Goal: Download file/media

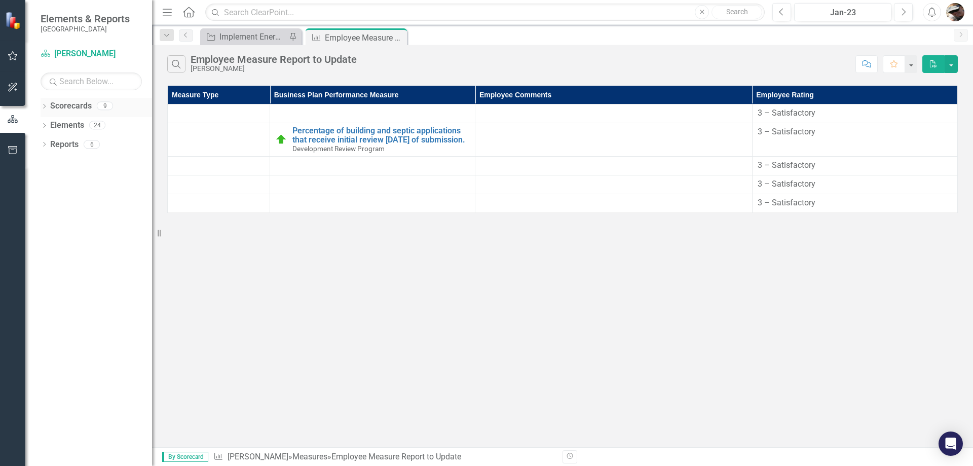
click at [50, 108] on div "Dropdown Scorecards 9" at bounding box center [97, 107] width 112 height 19
click at [47, 108] on icon "Dropdown" at bounding box center [44, 107] width 7 height 6
click at [48, 123] on icon "Dropdown" at bounding box center [50, 125] width 8 height 6
click at [56, 146] on icon "Dropdown" at bounding box center [60, 144] width 8 height 6
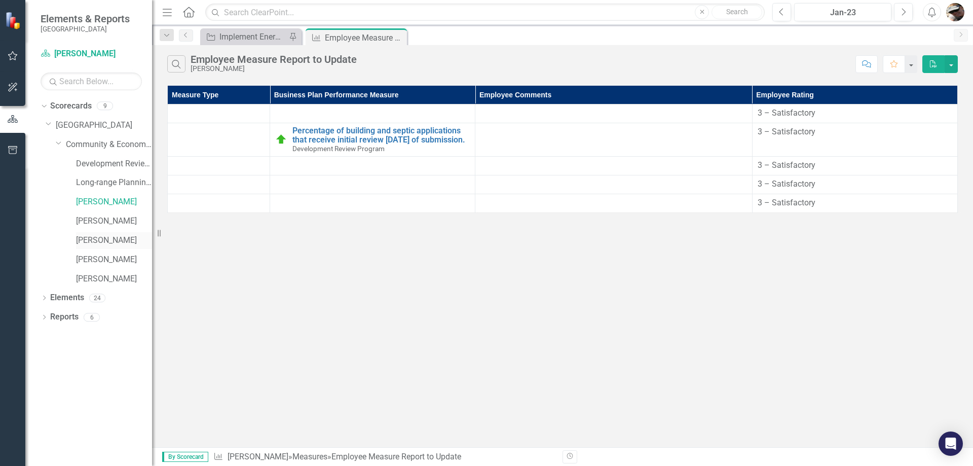
click at [86, 238] on link "[PERSON_NAME]" at bounding box center [114, 241] width 76 height 12
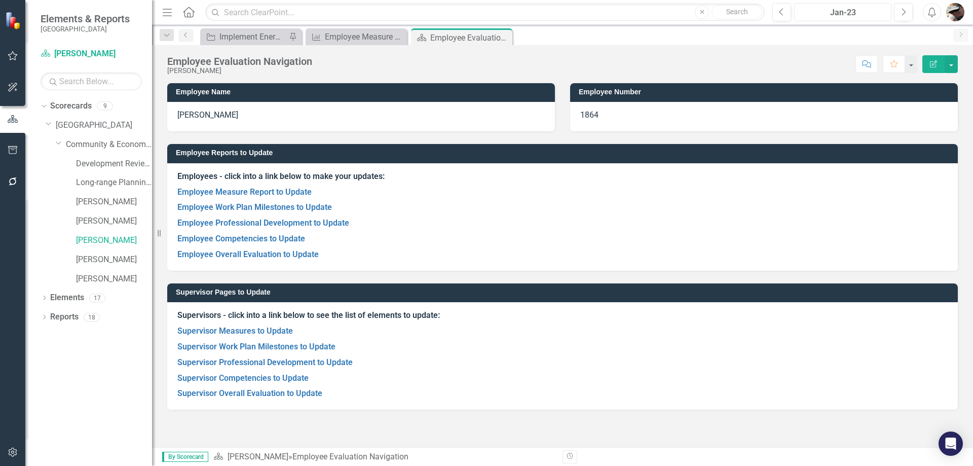
click at [844, 11] on div "Jan-23" at bounding box center [843, 13] width 90 height 12
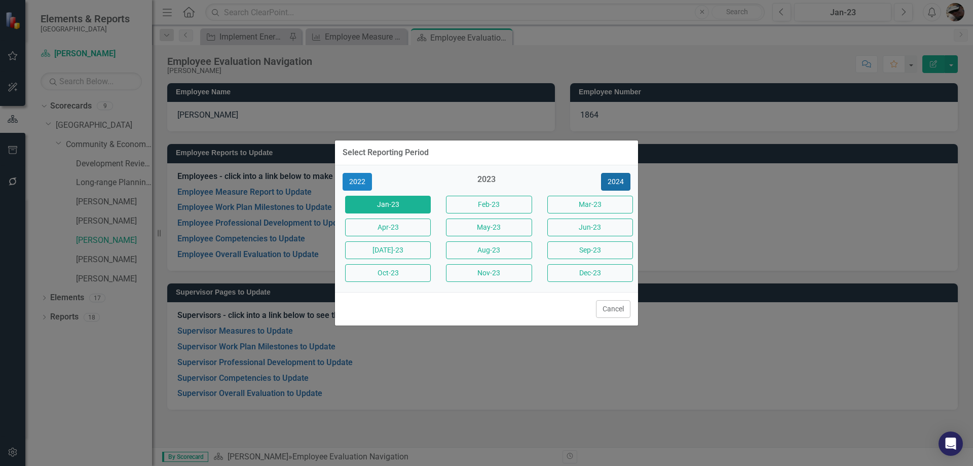
click at [617, 183] on button "2024" at bounding box center [615, 182] width 29 height 18
click at [617, 183] on button "2025" at bounding box center [615, 182] width 29 height 18
click at [479, 253] on button "Aug-25" at bounding box center [489, 250] width 86 height 18
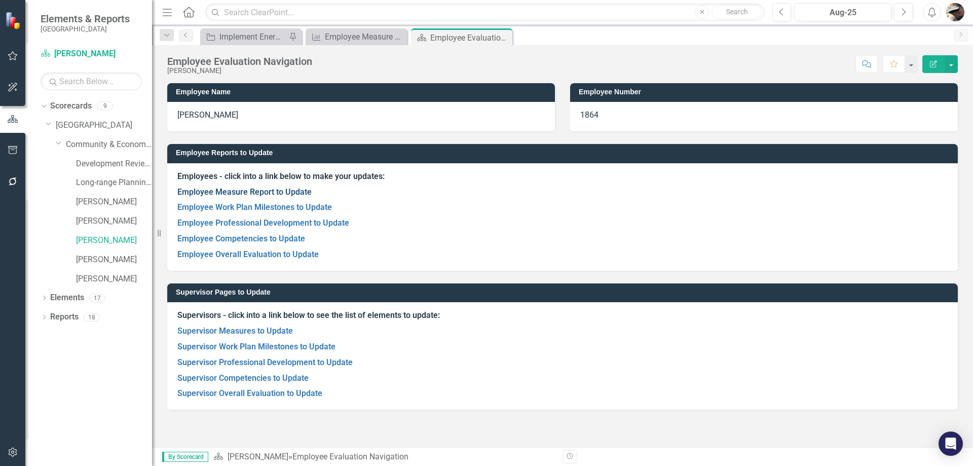
click at [242, 192] on link "Employee Measure Report to Update" at bounding box center [244, 192] width 134 height 10
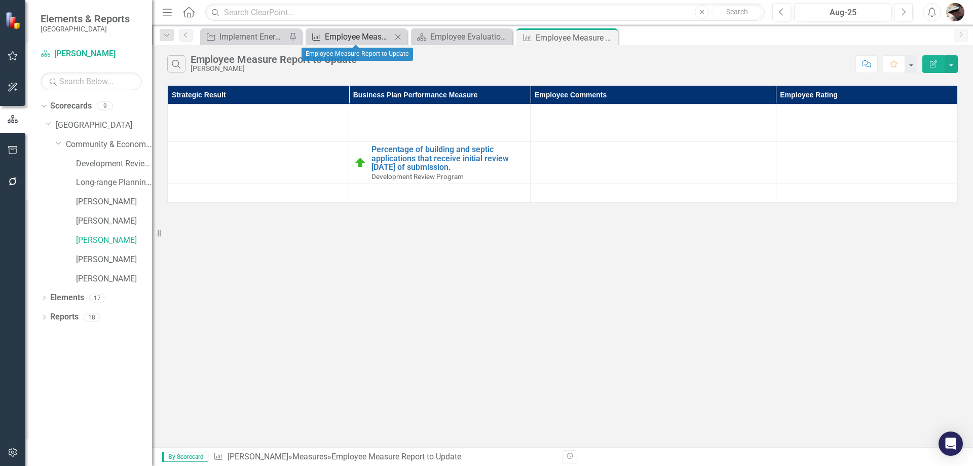
click at [356, 33] on div "Employee Measure Report to Update" at bounding box center [358, 36] width 67 height 13
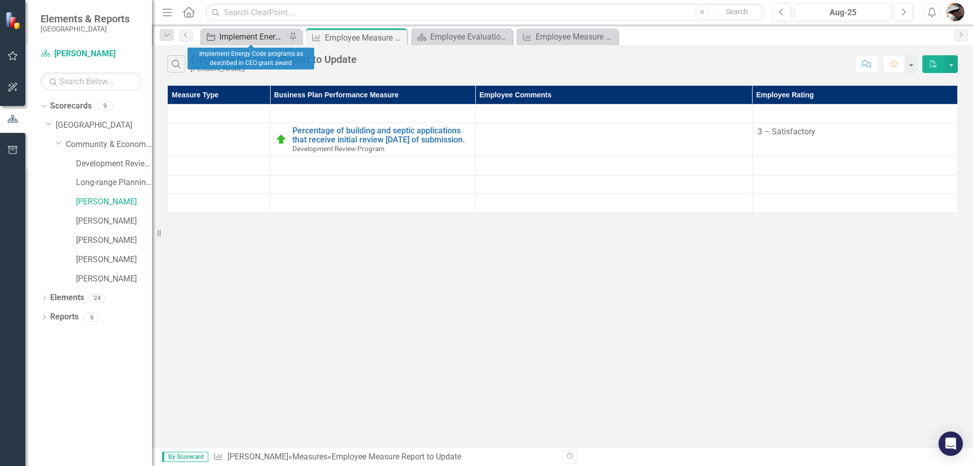
click at [265, 35] on div "Implement Energy Code programs as described in CEO grant award" at bounding box center [252, 36] width 67 height 13
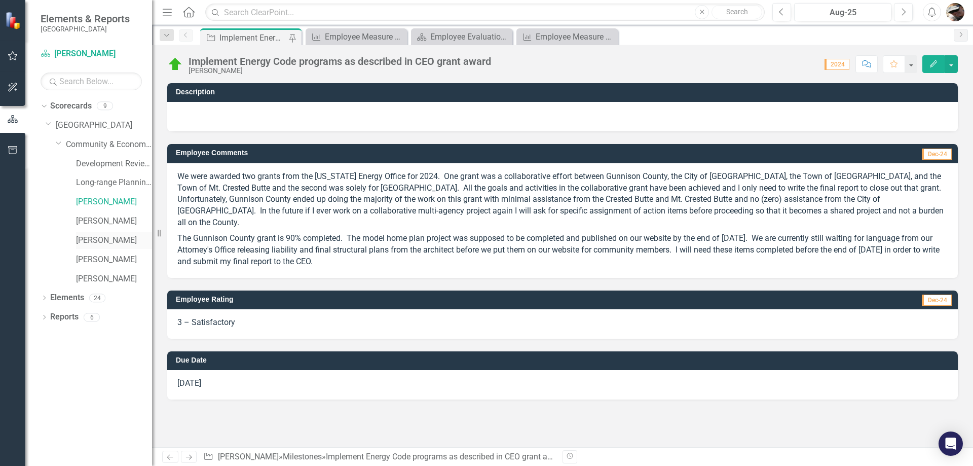
click at [102, 241] on link "[PERSON_NAME]" at bounding box center [114, 241] width 76 height 12
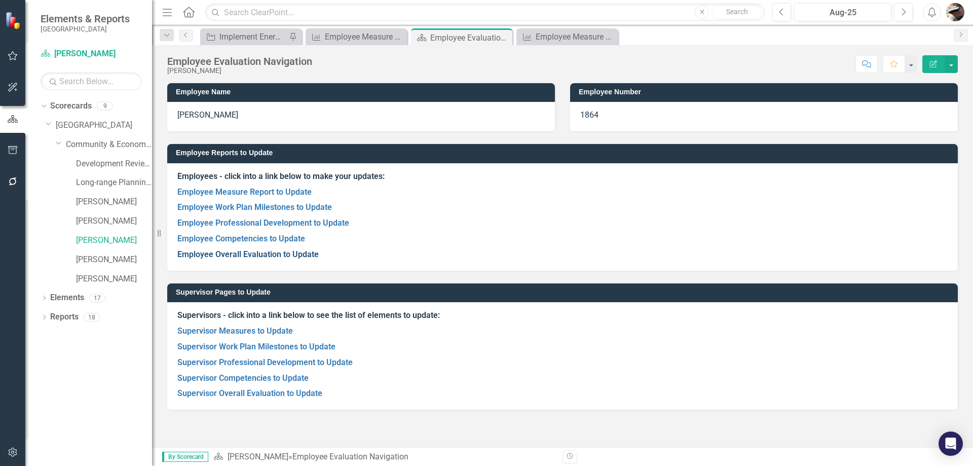
click at [235, 255] on link "Employee Overall Evaluation to Update" at bounding box center [247, 254] width 141 height 10
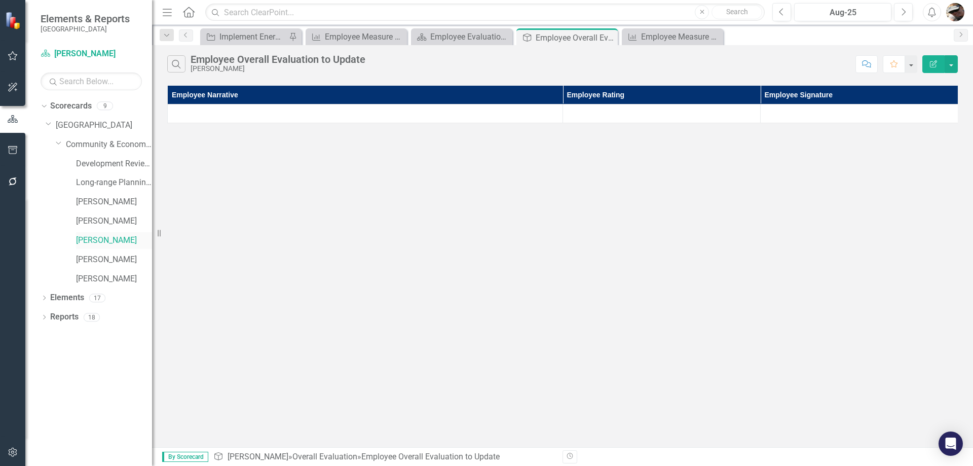
click at [97, 242] on link "[PERSON_NAME]" at bounding box center [114, 241] width 76 height 12
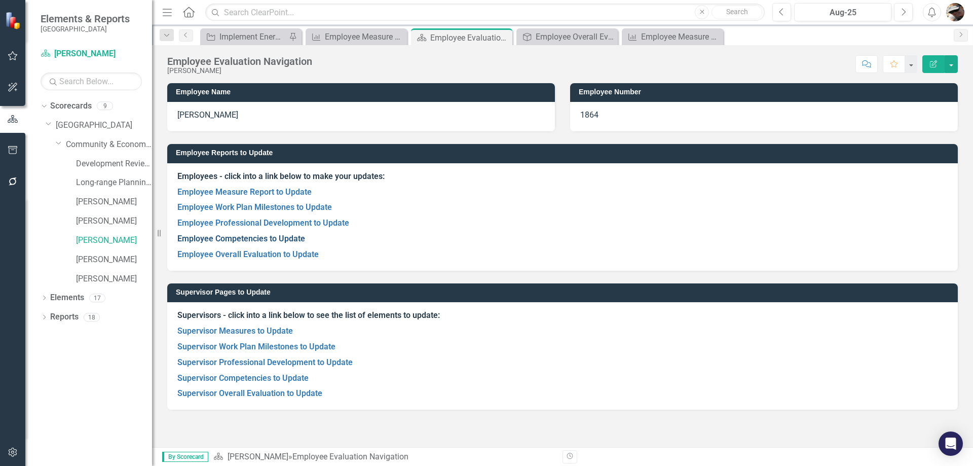
click at [227, 241] on link "Employee Competencies to Update" at bounding box center [241, 239] width 128 height 10
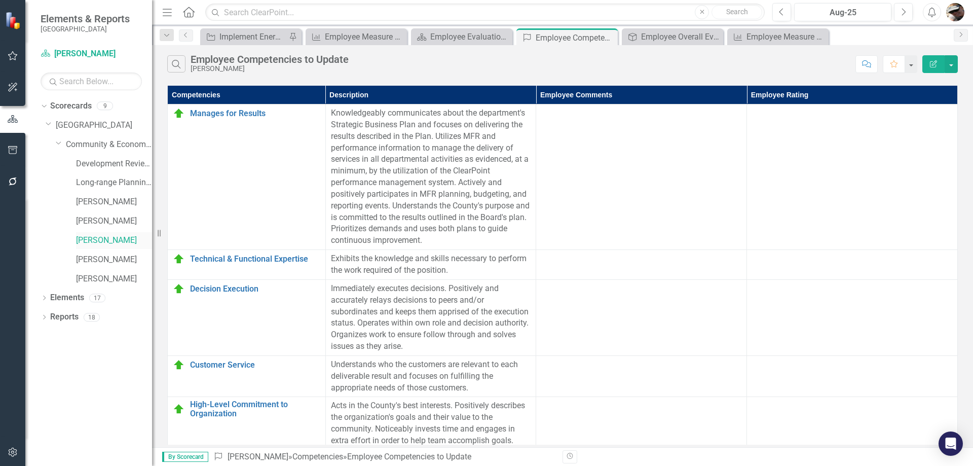
click at [108, 237] on link "[PERSON_NAME]" at bounding box center [114, 241] width 76 height 12
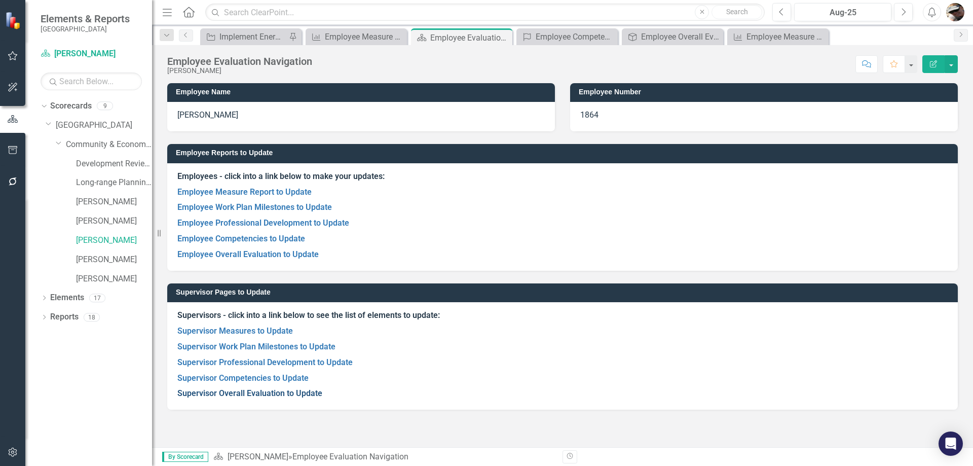
click at [225, 390] on link "Supervisor Overall Evaluation to Update" at bounding box center [249, 393] width 145 height 10
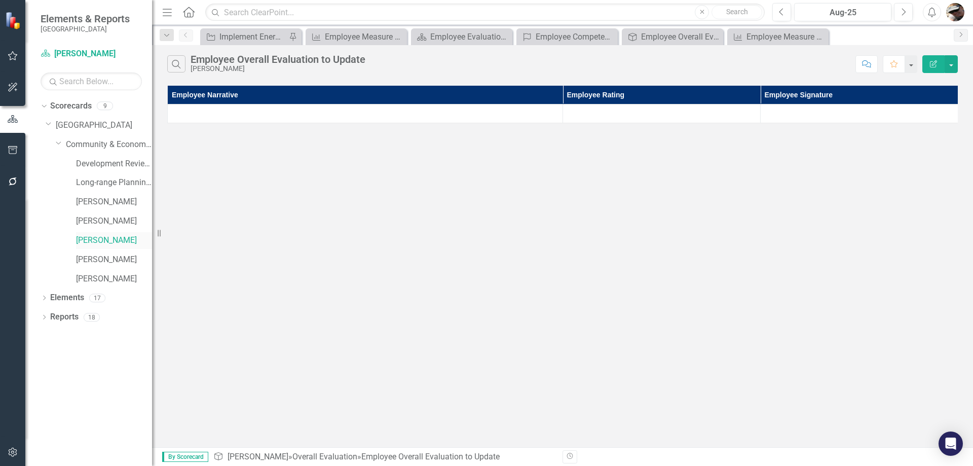
click at [114, 241] on link "[PERSON_NAME]" at bounding box center [114, 241] width 76 height 12
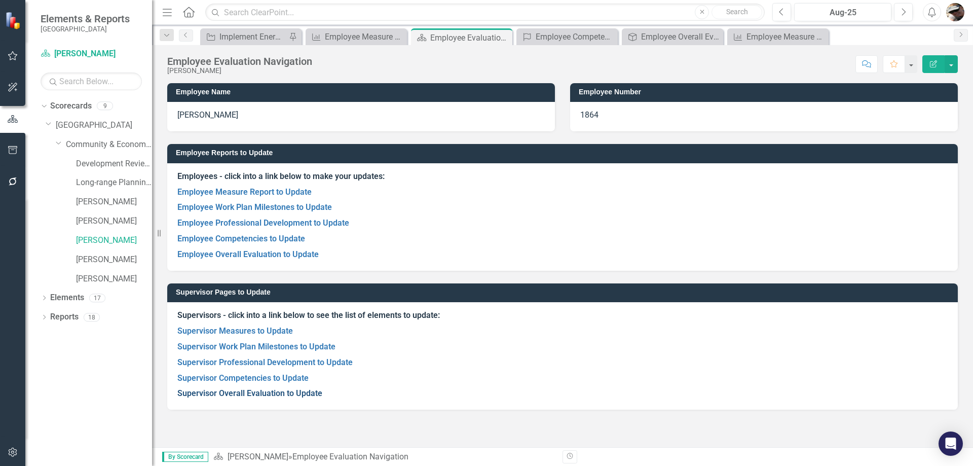
click at [221, 395] on link "Supervisor Overall Evaluation to Update" at bounding box center [249, 393] width 145 height 10
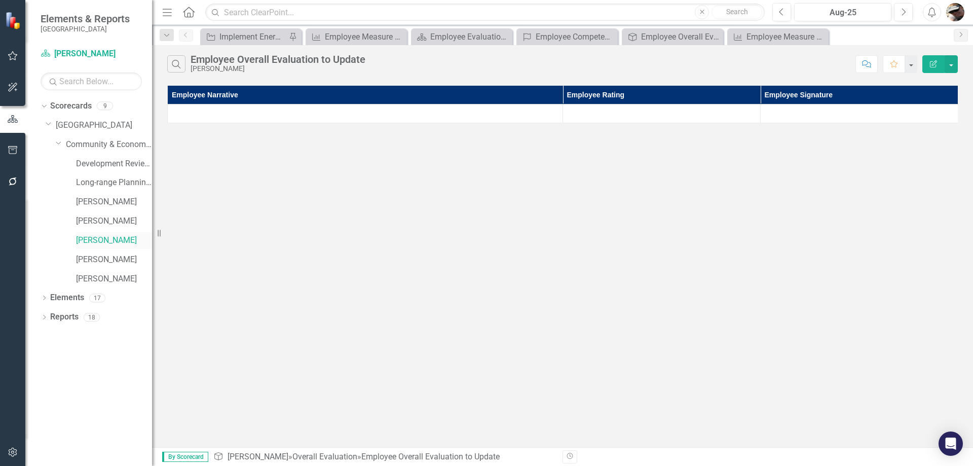
click at [98, 241] on link "[PERSON_NAME]" at bounding box center [114, 241] width 76 height 12
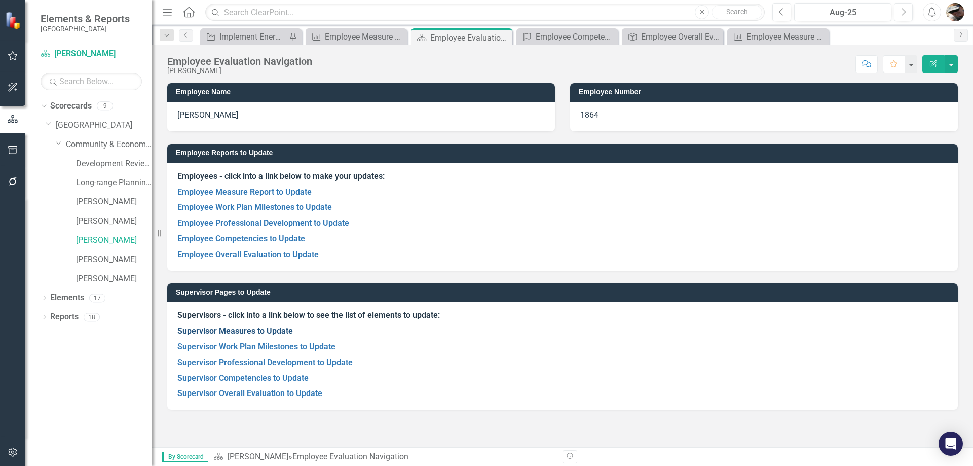
click at [225, 333] on link "Supervisor Measures to Update" at bounding box center [235, 331] width 116 height 10
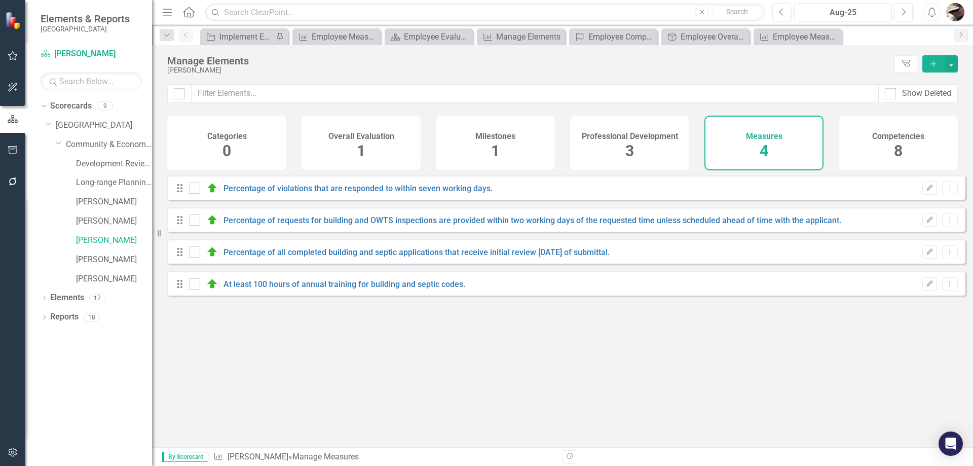
checkbox input "false"
click at [371, 142] on div "Overall Evaluation 1" at bounding box center [361, 143] width 119 height 55
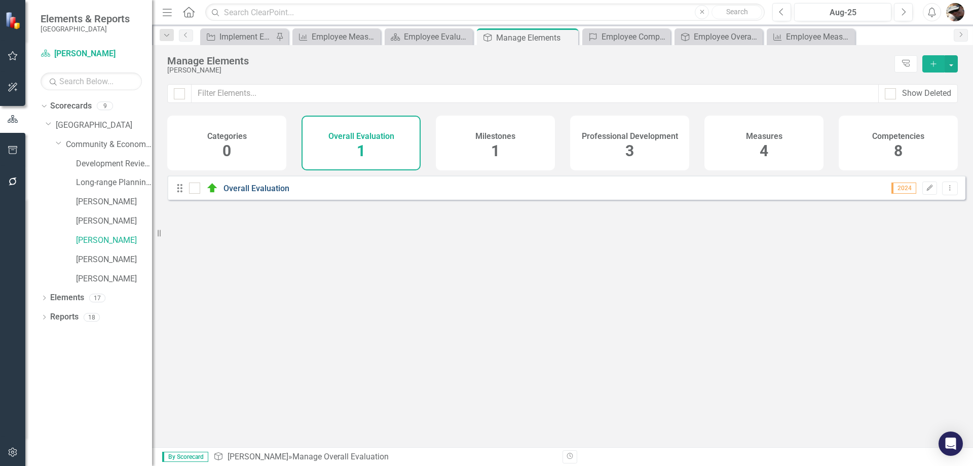
click at [272, 193] on link "Overall Evaluation" at bounding box center [257, 188] width 66 height 10
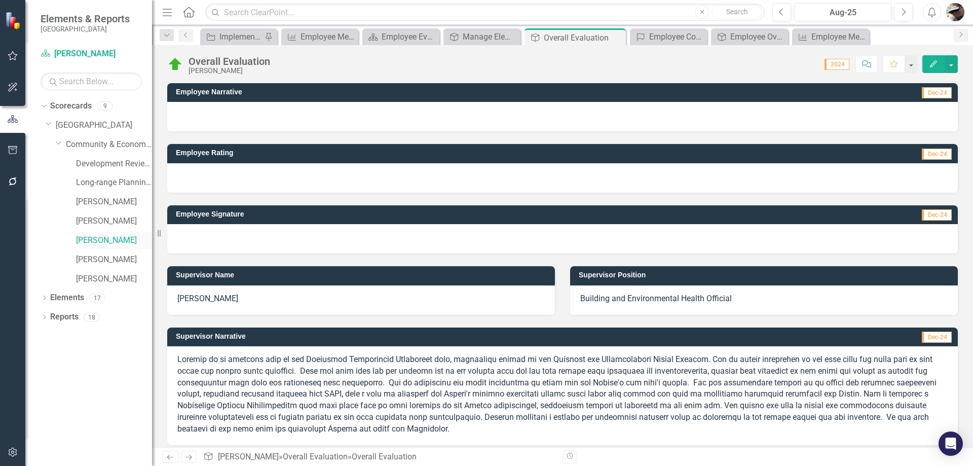
click at [107, 239] on link "[PERSON_NAME]" at bounding box center [114, 241] width 76 height 12
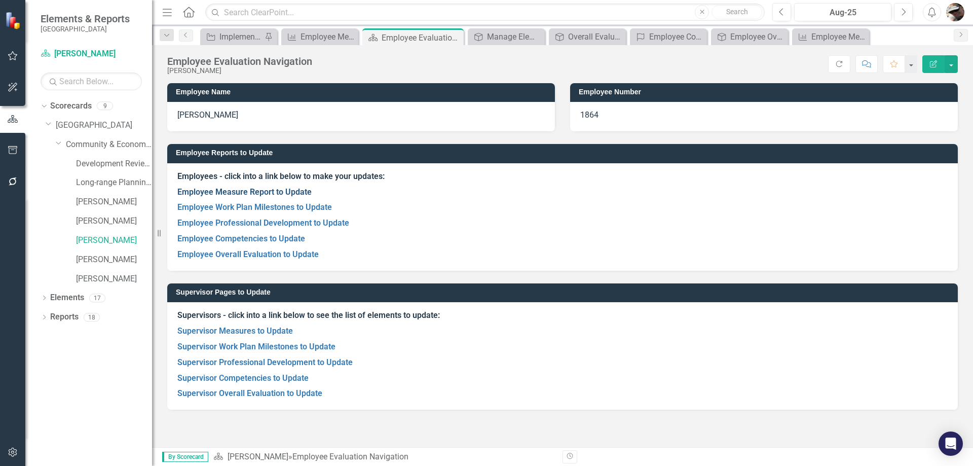
click at [216, 190] on link "Employee Measure Report to Update" at bounding box center [244, 192] width 134 height 10
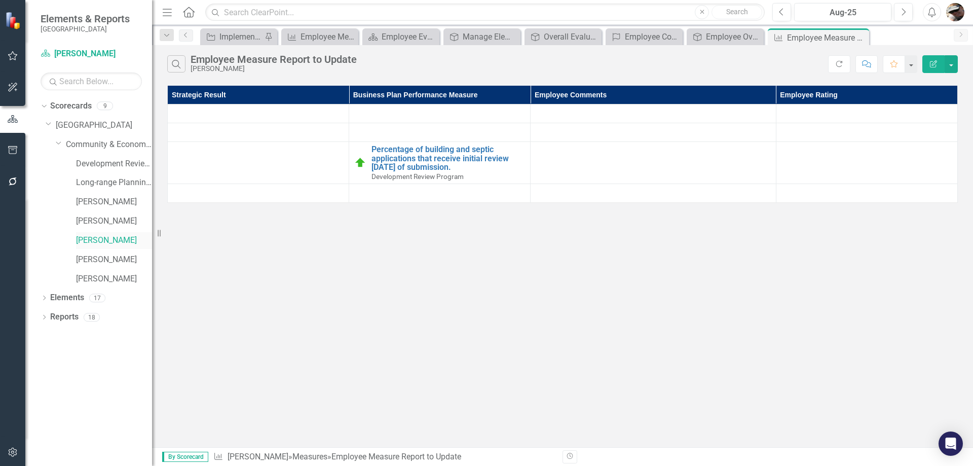
click at [120, 241] on link "[PERSON_NAME]" at bounding box center [114, 241] width 76 height 12
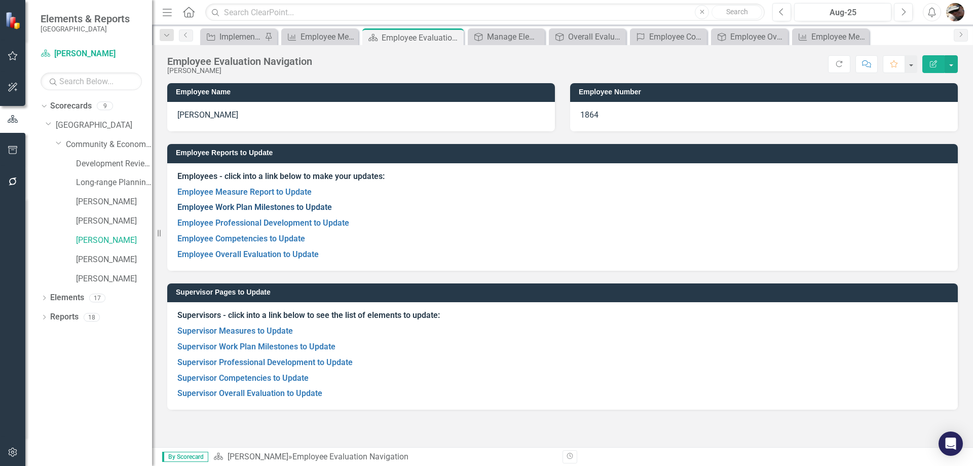
click at [224, 211] on link "Employee Work Plan Milestones to Update" at bounding box center [254, 207] width 155 height 10
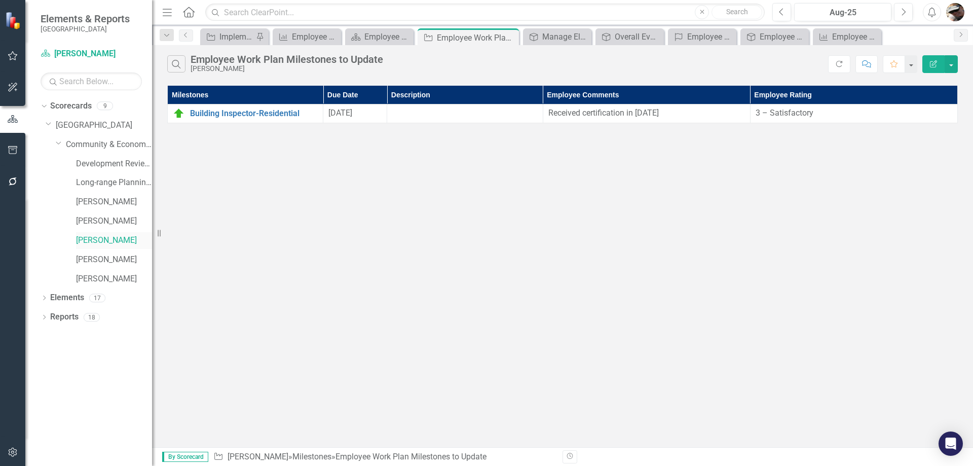
click at [100, 235] on link "[PERSON_NAME]" at bounding box center [114, 241] width 76 height 12
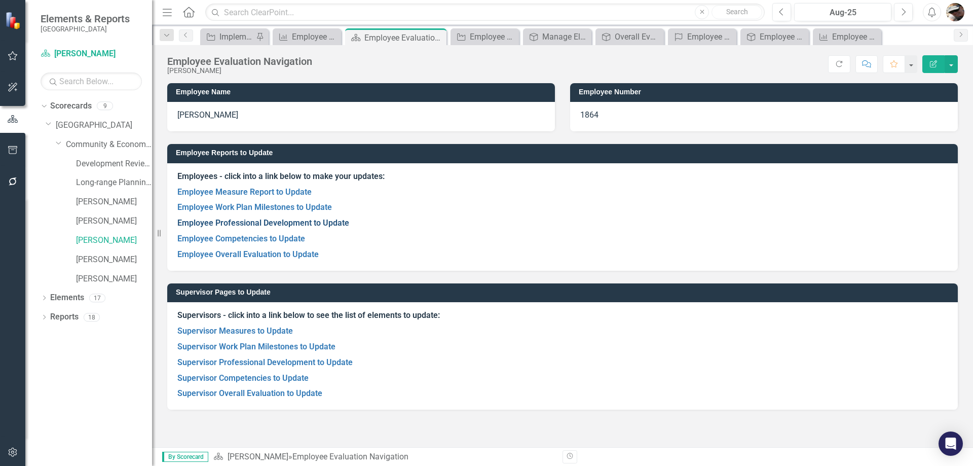
click at [206, 221] on link "Employee Professional Development to Update" at bounding box center [263, 223] width 172 height 10
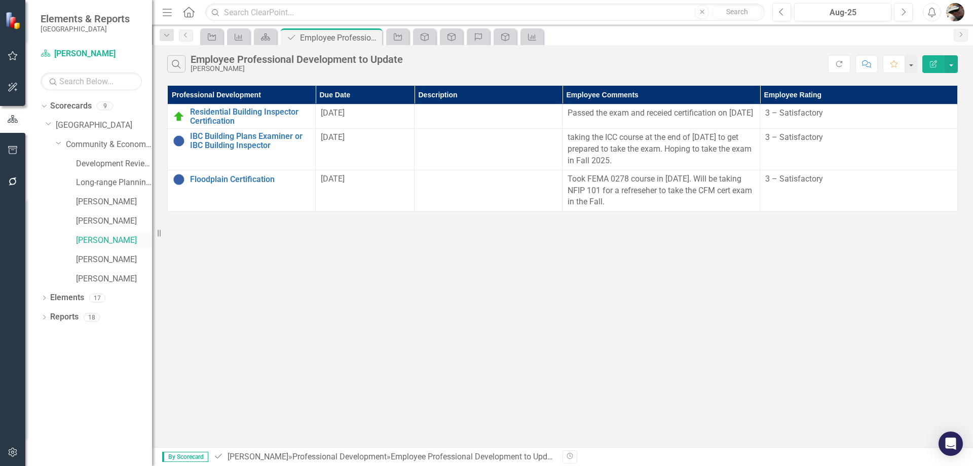
click at [103, 241] on link "[PERSON_NAME]" at bounding box center [114, 241] width 76 height 12
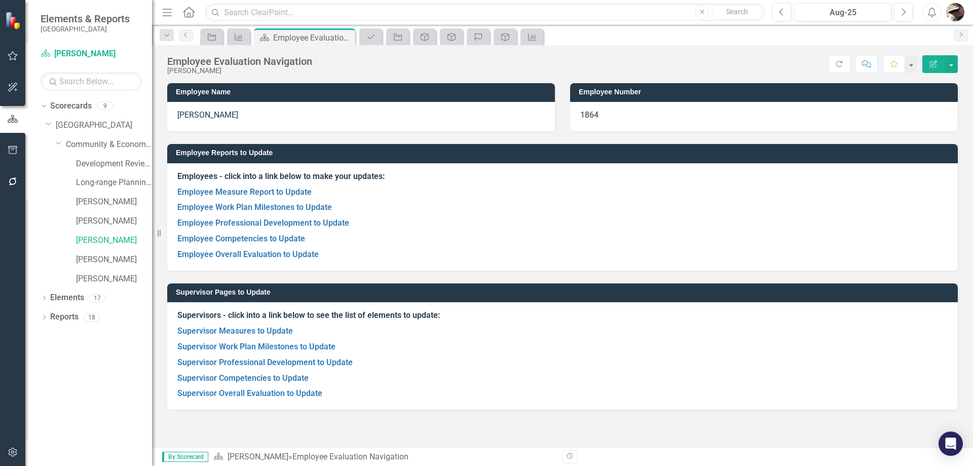
click at [233, 244] on p "Employee Competencies to Update" at bounding box center [562, 239] width 770 height 16
click at [226, 239] on link "Employee Competencies to Update" at bounding box center [241, 239] width 128 height 10
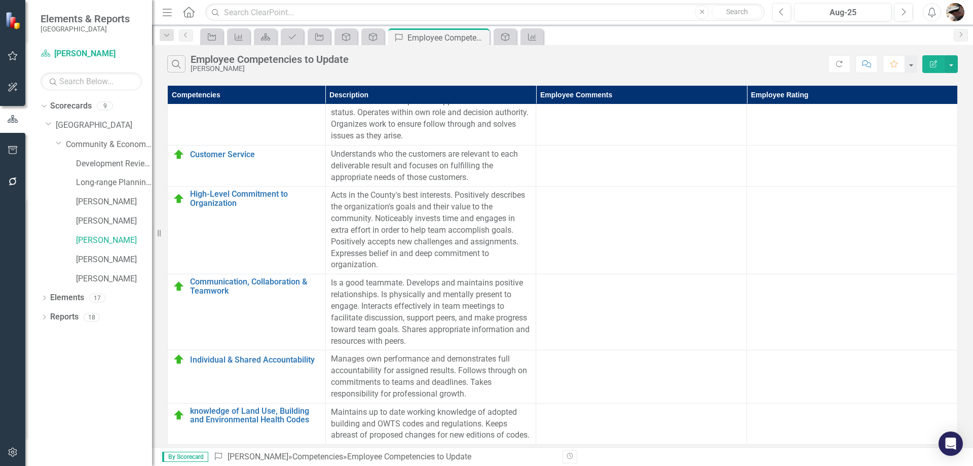
scroll to position [230, 0]
click at [95, 239] on link "[PERSON_NAME]" at bounding box center [114, 241] width 76 height 12
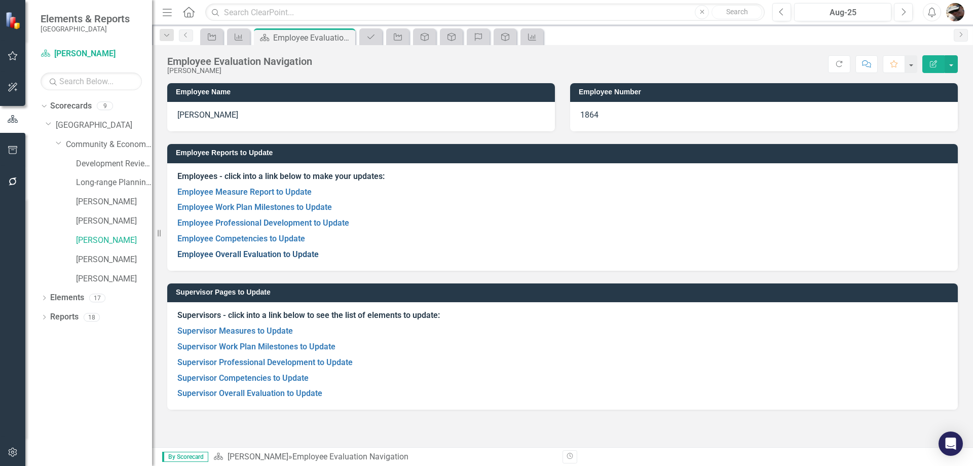
click at [237, 256] on link "Employee Overall Evaluation to Update" at bounding box center [247, 254] width 141 height 10
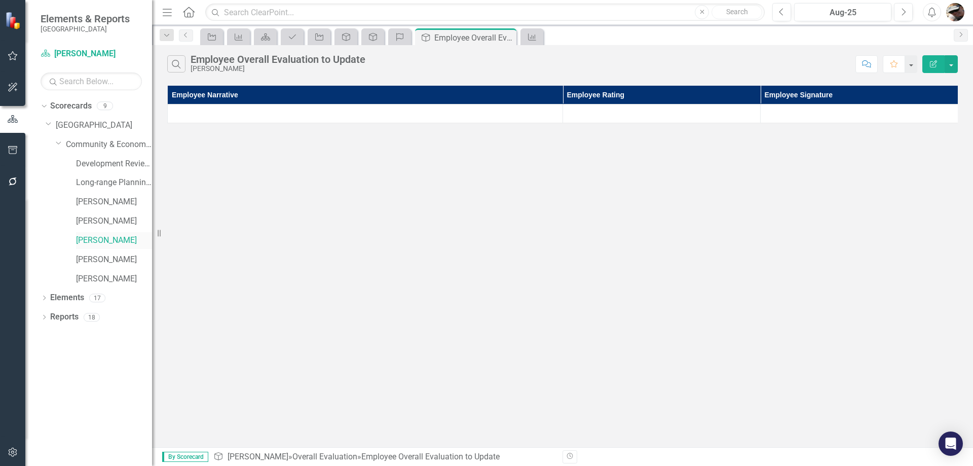
click at [104, 237] on link "[PERSON_NAME]" at bounding box center [114, 241] width 76 height 12
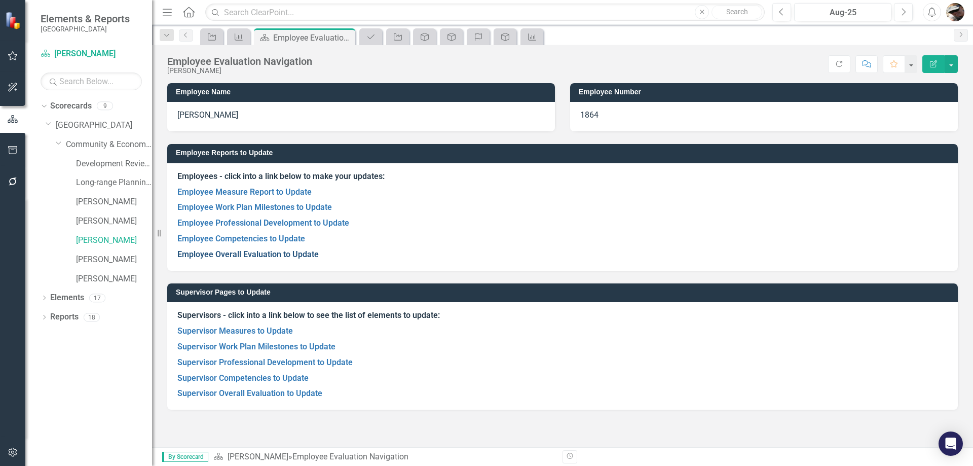
click at [298, 252] on link "Employee Overall Evaluation to Update" at bounding box center [247, 254] width 141 height 10
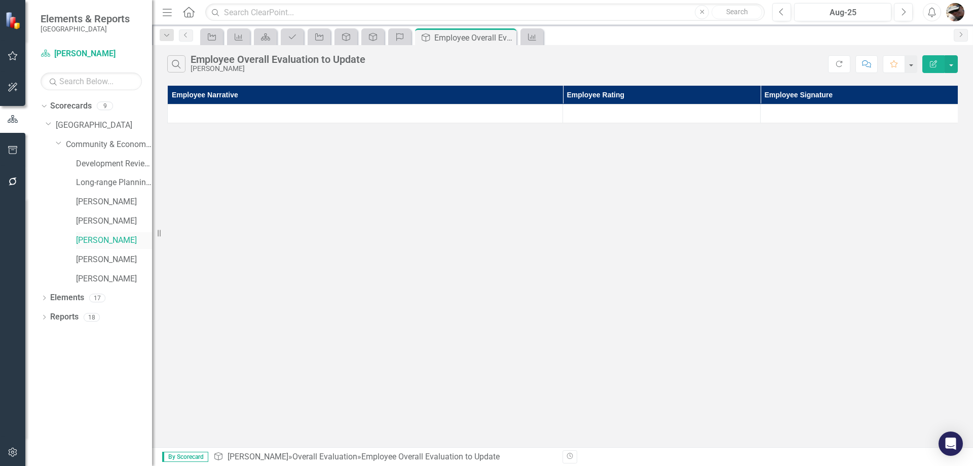
click at [117, 238] on link "[PERSON_NAME]" at bounding box center [114, 241] width 76 height 12
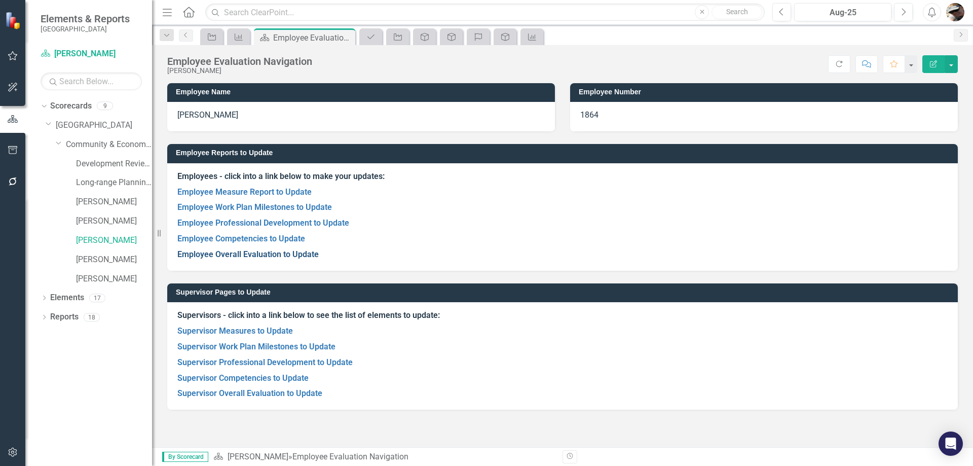
click at [286, 256] on link "Employee Overall Evaluation to Update" at bounding box center [247, 254] width 141 height 10
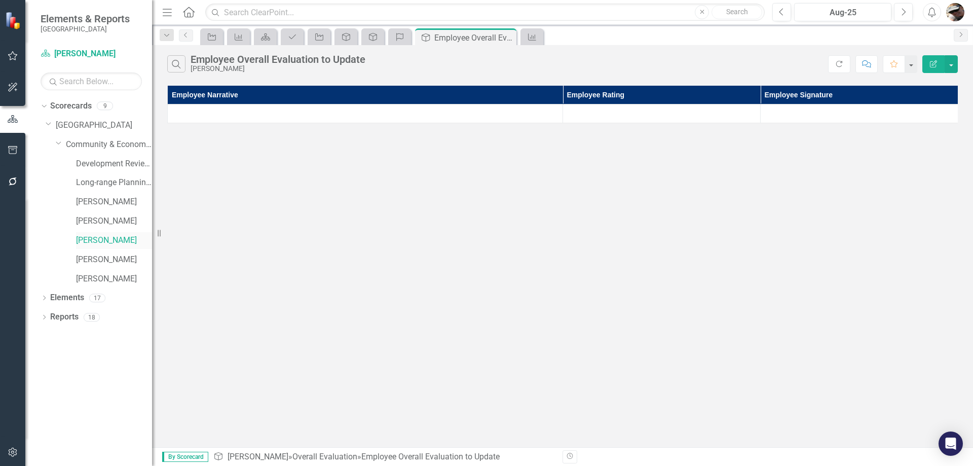
click at [109, 235] on link "[PERSON_NAME]" at bounding box center [114, 241] width 76 height 12
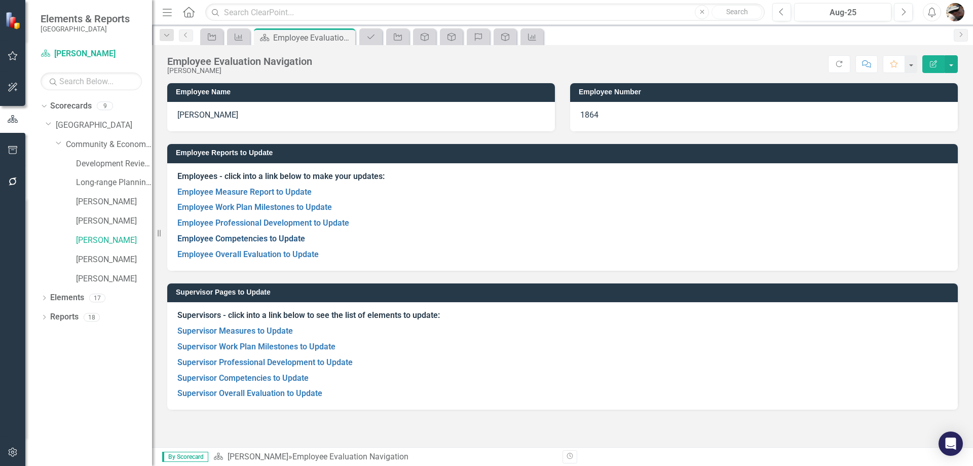
click at [238, 237] on link "Employee Competencies to Update" at bounding box center [241, 239] width 128 height 10
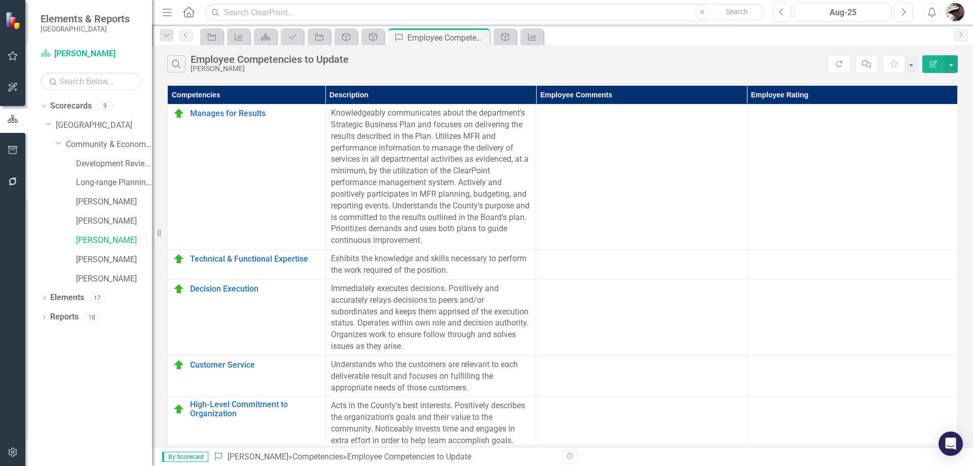
click at [121, 238] on link "[PERSON_NAME]" at bounding box center [114, 241] width 76 height 12
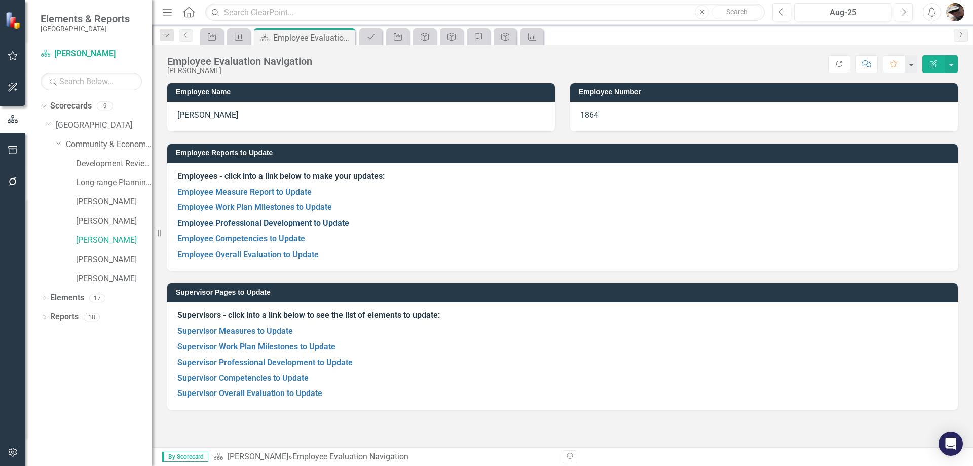
click at [265, 222] on link "Employee Professional Development to Update" at bounding box center [263, 223] width 172 height 10
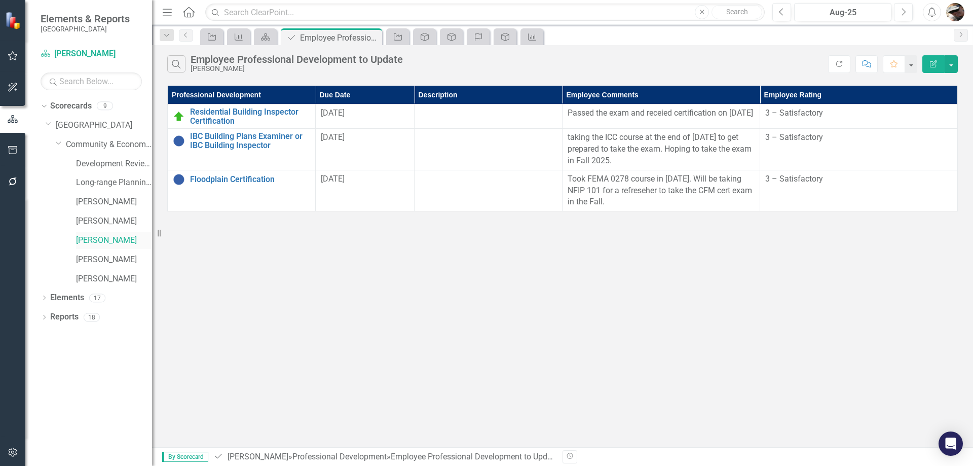
click at [123, 236] on link "[PERSON_NAME]" at bounding box center [114, 241] width 76 height 12
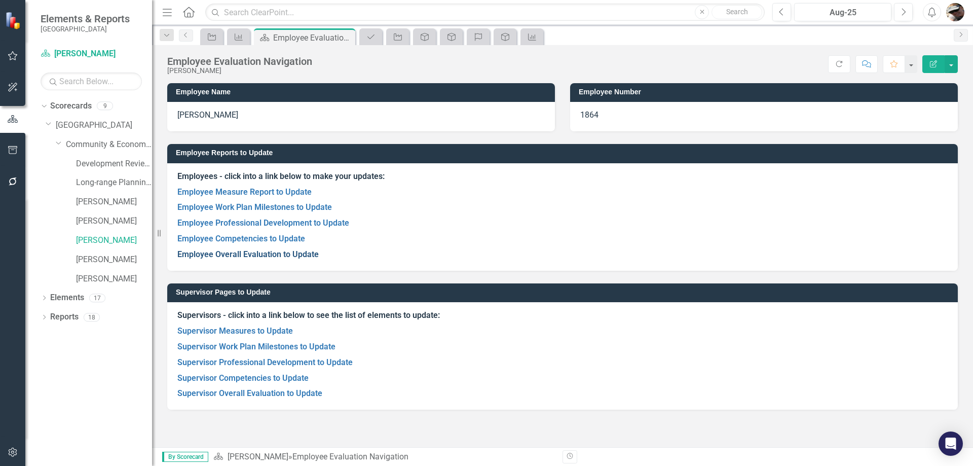
click at [245, 255] on link "Employee Overall Evaluation to Update" at bounding box center [247, 254] width 141 height 10
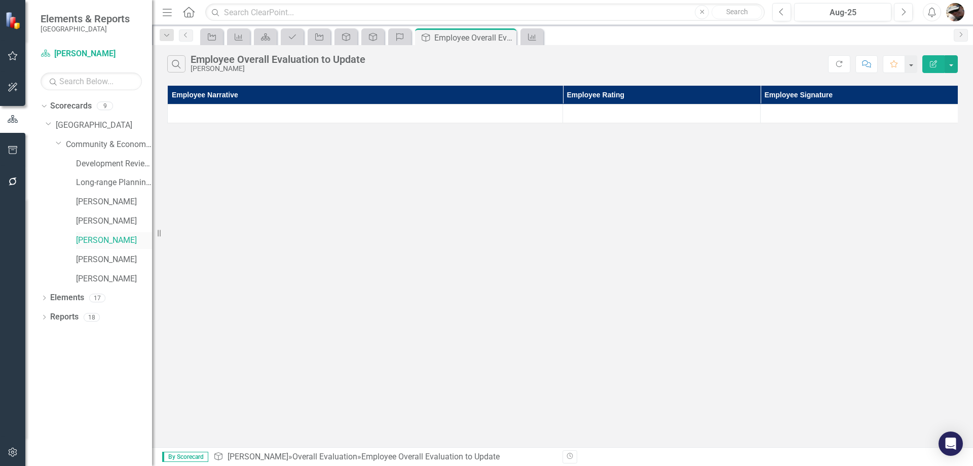
click at [109, 235] on link "[PERSON_NAME]" at bounding box center [114, 241] width 76 height 12
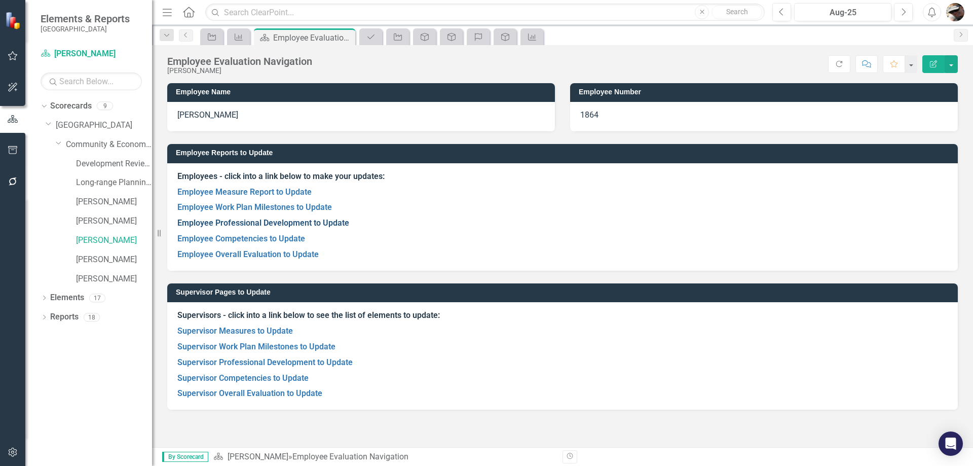
click at [261, 227] on link "Employee Professional Development to Update" at bounding box center [263, 223] width 172 height 10
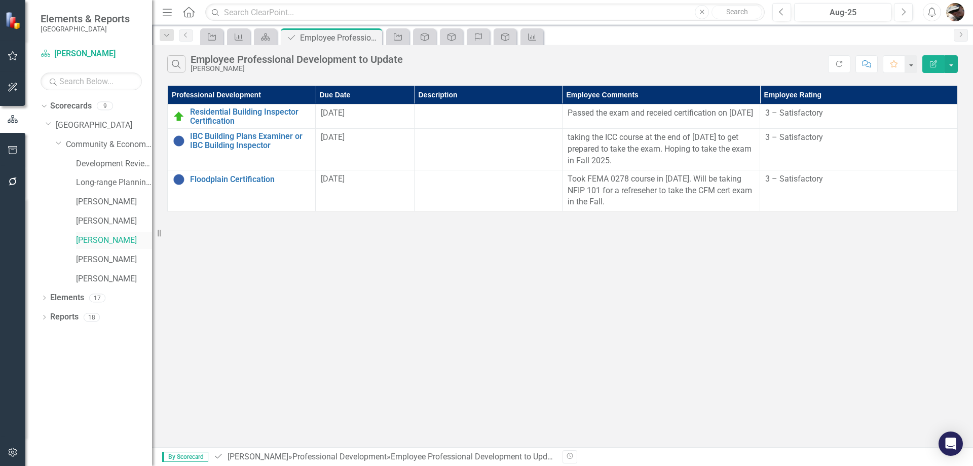
click at [117, 232] on div "[PERSON_NAME]" at bounding box center [114, 240] width 76 height 17
click at [104, 245] on link "[PERSON_NAME]" at bounding box center [114, 241] width 76 height 12
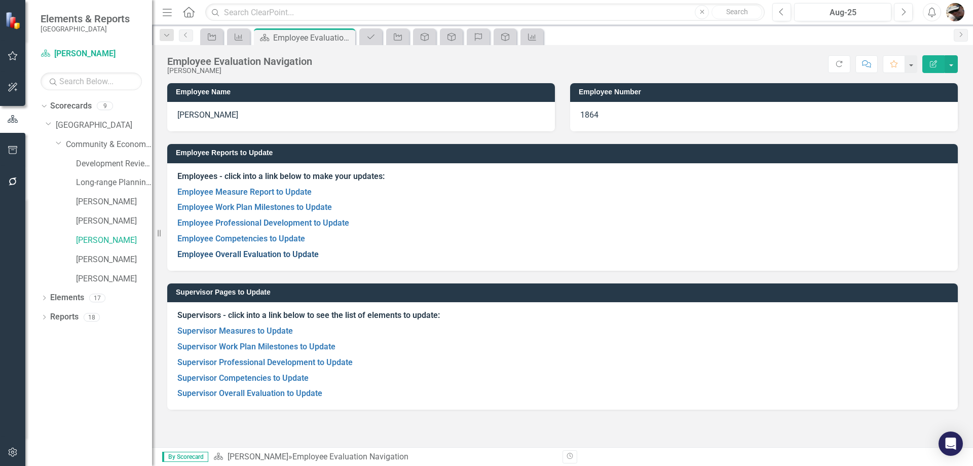
click at [276, 251] on link "Employee Overall Evaluation to Update" at bounding box center [247, 254] width 141 height 10
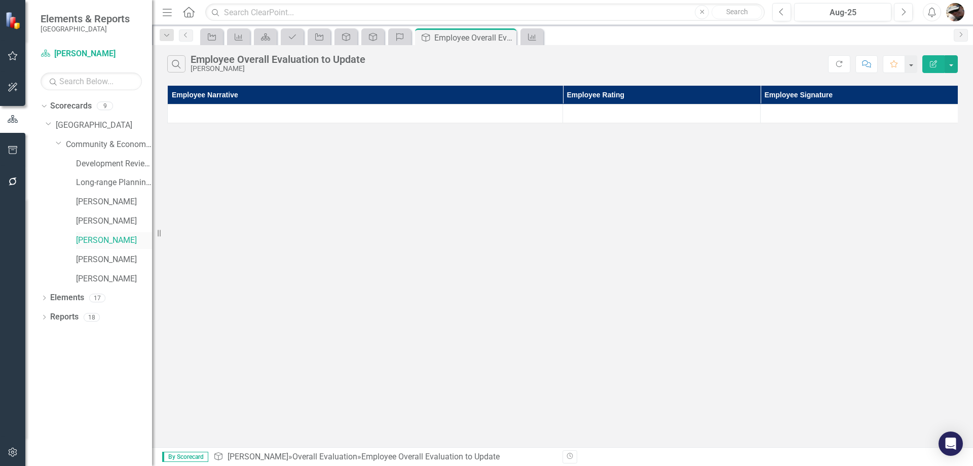
click at [101, 236] on link "[PERSON_NAME]" at bounding box center [114, 241] width 76 height 12
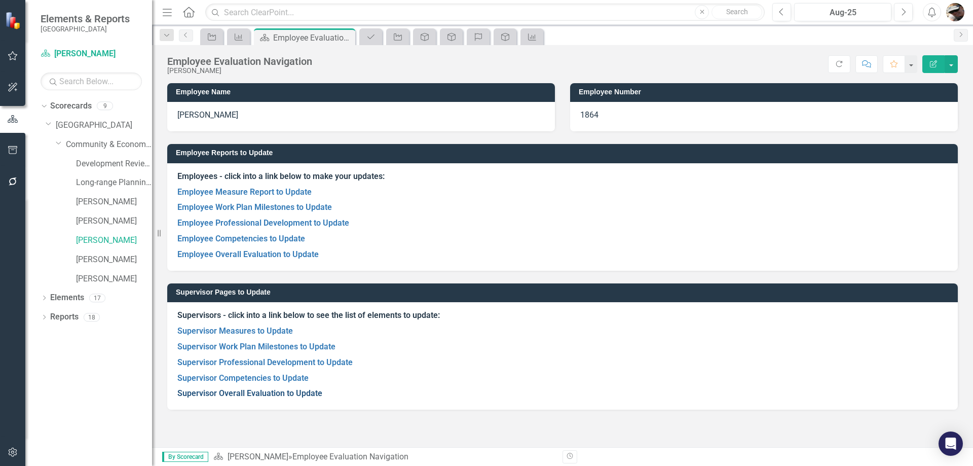
click at [259, 393] on link "Supervisor Overall Evaluation to Update" at bounding box center [249, 393] width 145 height 10
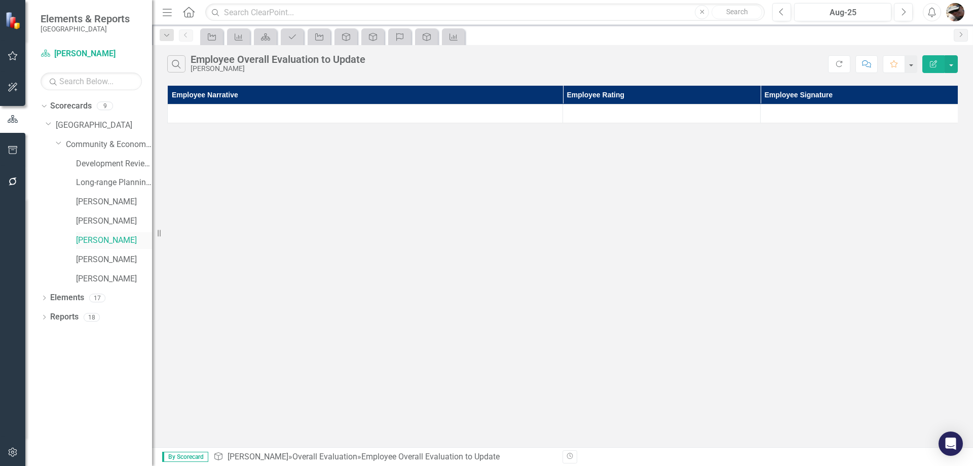
click at [123, 239] on link "[PERSON_NAME]" at bounding box center [114, 241] width 76 height 12
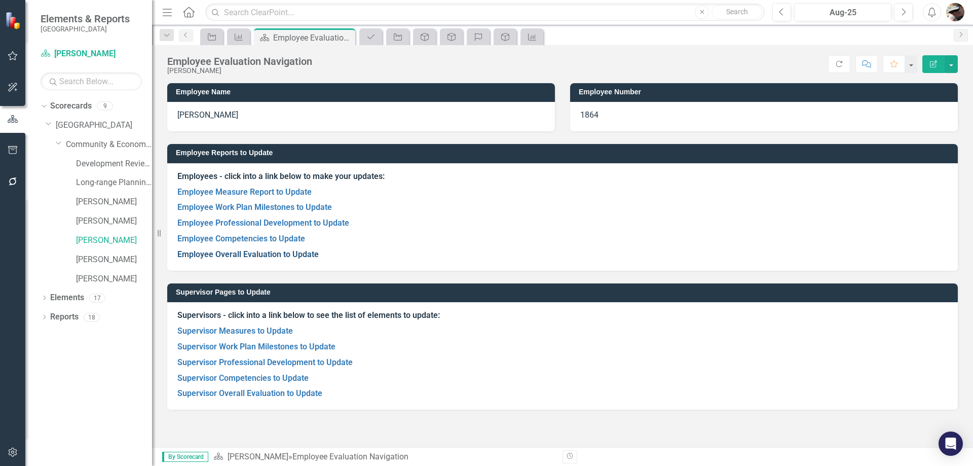
click at [238, 256] on link "Employee Overall Evaluation to Update" at bounding box center [247, 254] width 141 height 10
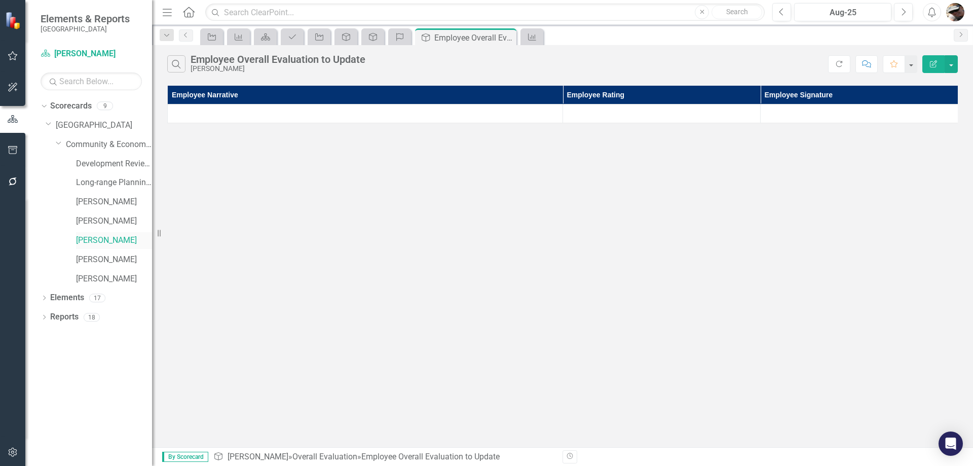
click at [94, 239] on link "[PERSON_NAME]" at bounding box center [114, 241] width 76 height 12
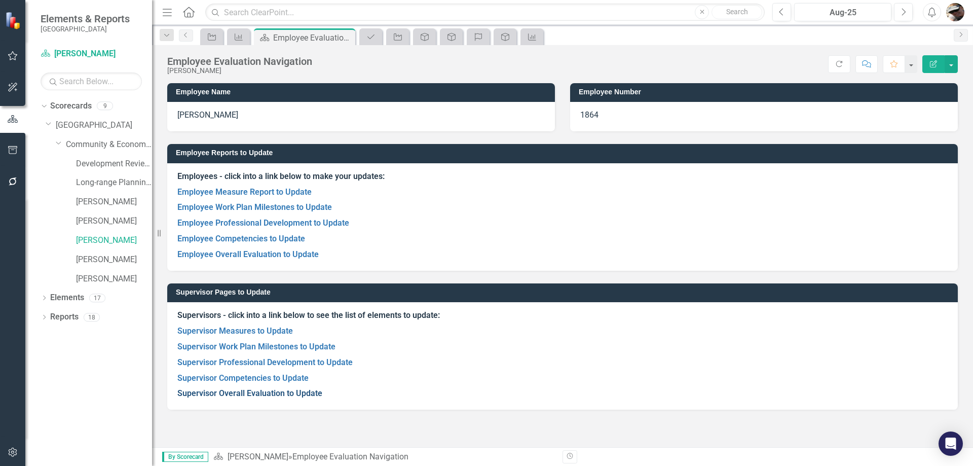
click at [227, 396] on link "Supervisor Overall Evaluation to Update" at bounding box center [249, 393] width 145 height 10
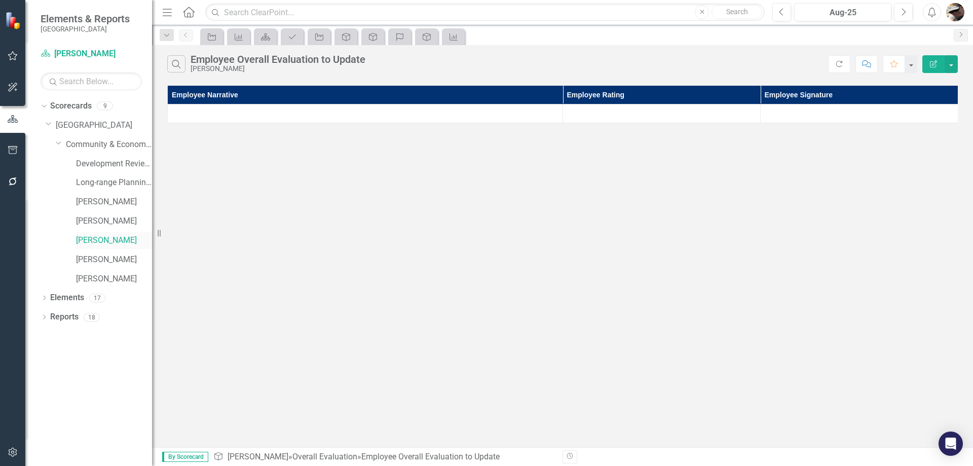
click at [112, 243] on link "[PERSON_NAME]" at bounding box center [114, 241] width 76 height 12
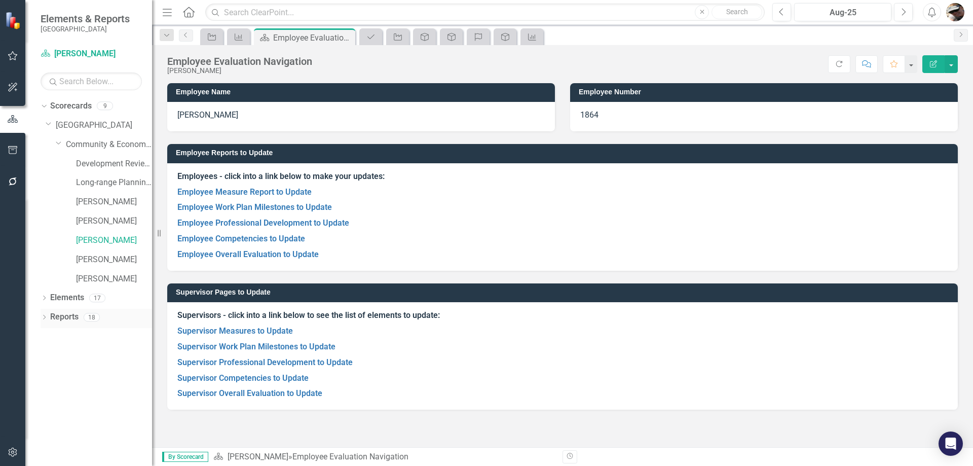
click at [52, 316] on link "Reports" at bounding box center [64, 317] width 28 height 12
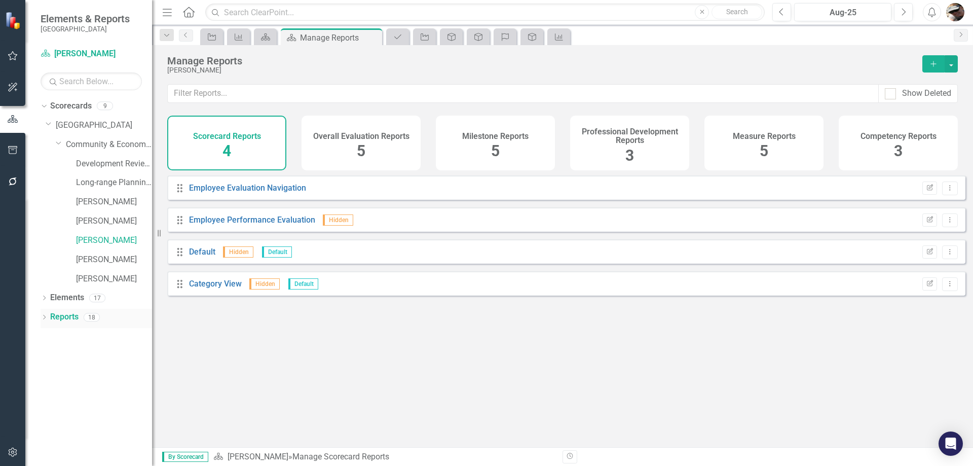
click at [46, 314] on div "Dropdown" at bounding box center [44, 318] width 7 height 9
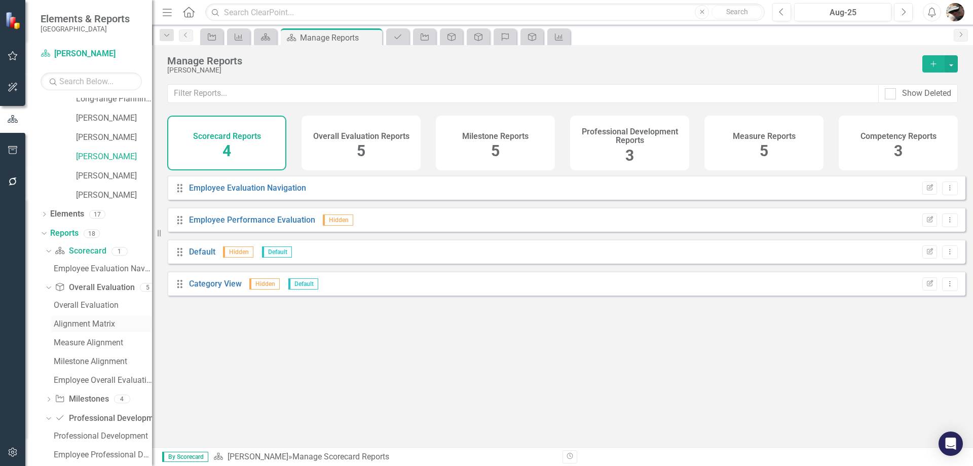
scroll to position [101, 0]
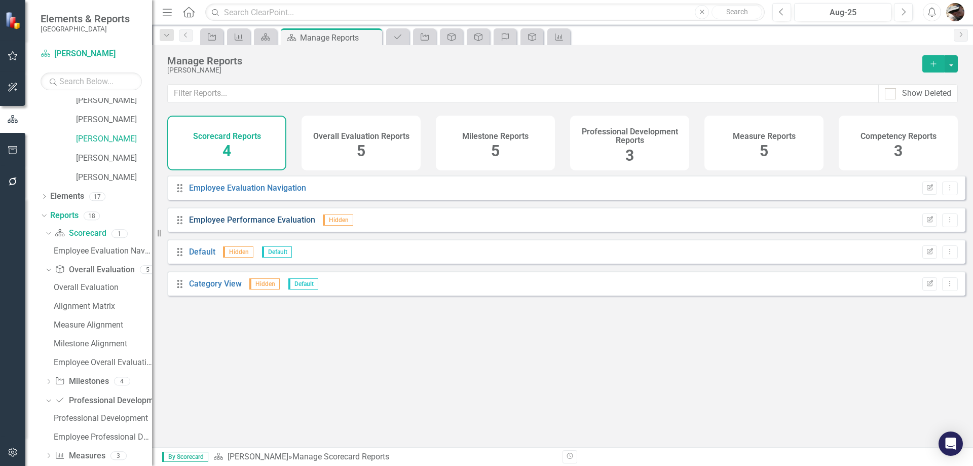
click at [259, 225] on link "Employee Performance Evaluation" at bounding box center [252, 220] width 126 height 10
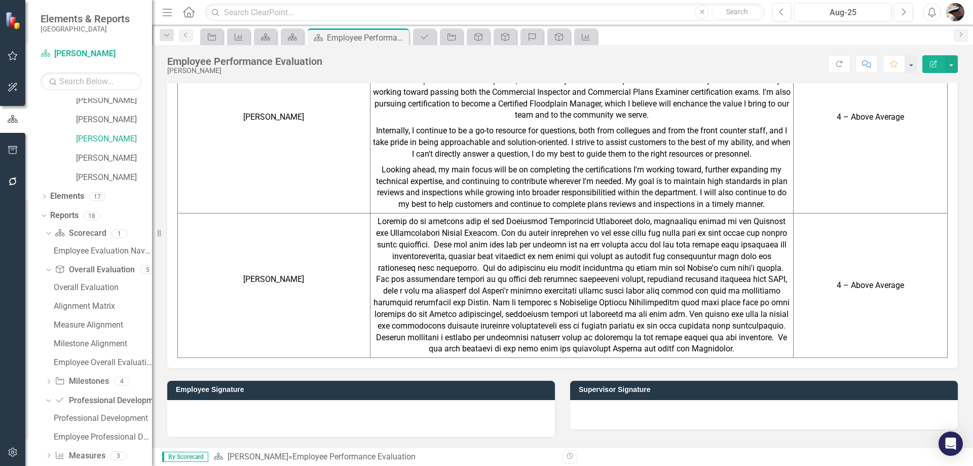
scroll to position [1460, 0]
click at [87, 137] on link "[PERSON_NAME]" at bounding box center [114, 139] width 76 height 12
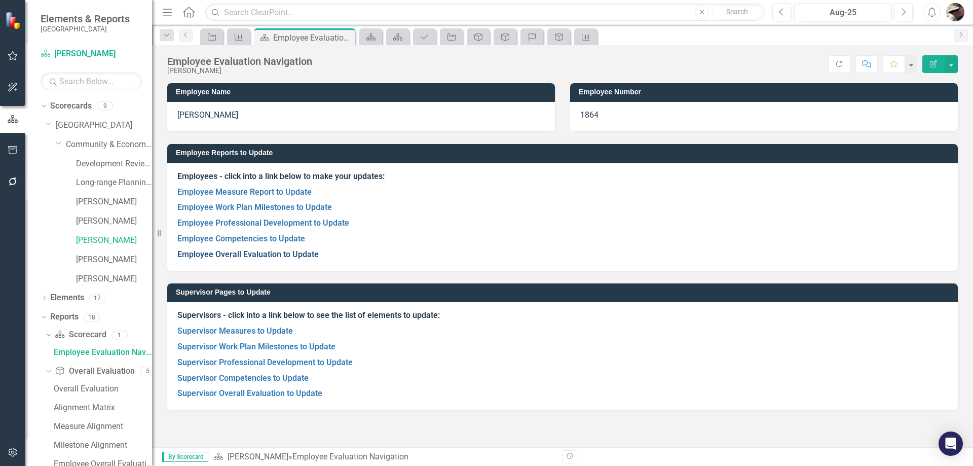
click at [232, 257] on link "Employee Overall Evaluation to Update" at bounding box center [247, 254] width 141 height 10
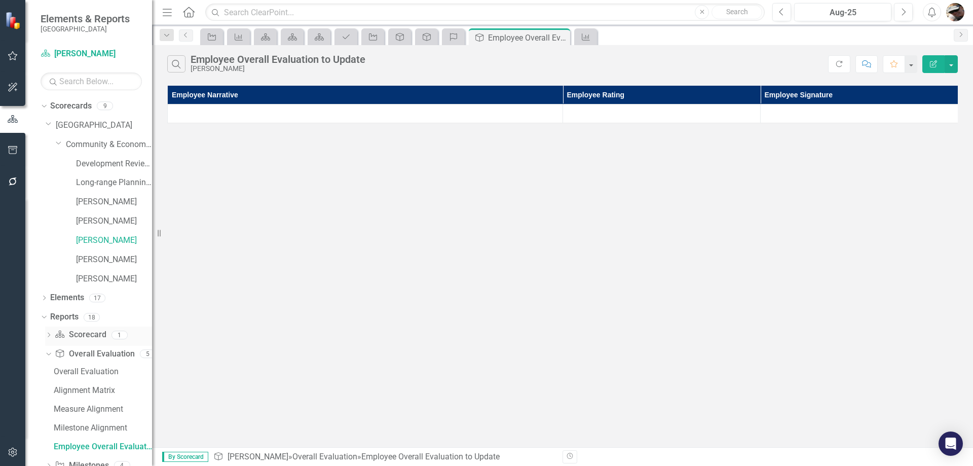
click at [48, 334] on icon "Dropdown" at bounding box center [48, 336] width 7 height 6
click at [84, 369] on link "Overall Evaluation Overall Evaluation" at bounding box center [95, 371] width 80 height 12
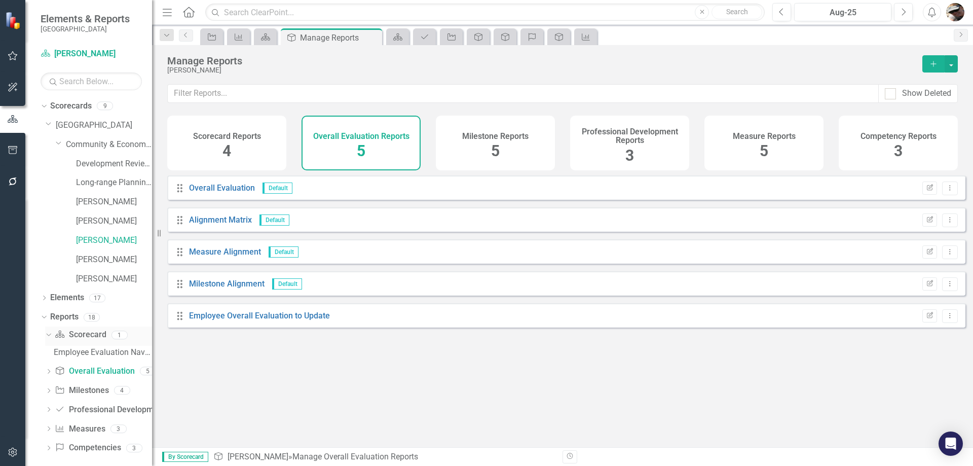
click at [50, 335] on icon "Dropdown" at bounding box center [48, 334] width 6 height 7
click at [76, 333] on link "Scorecard Scorecard" at bounding box center [80, 335] width 51 height 12
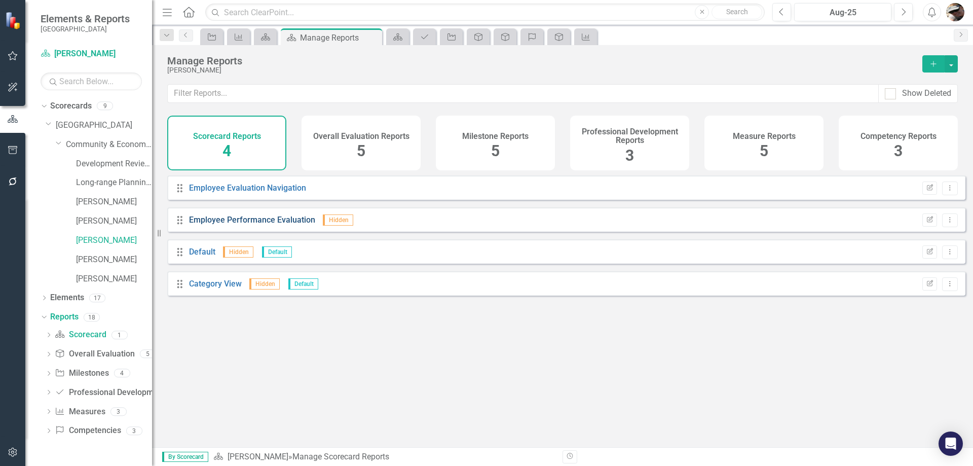
click at [230, 224] on link "Employee Performance Evaluation" at bounding box center [252, 220] width 126 height 10
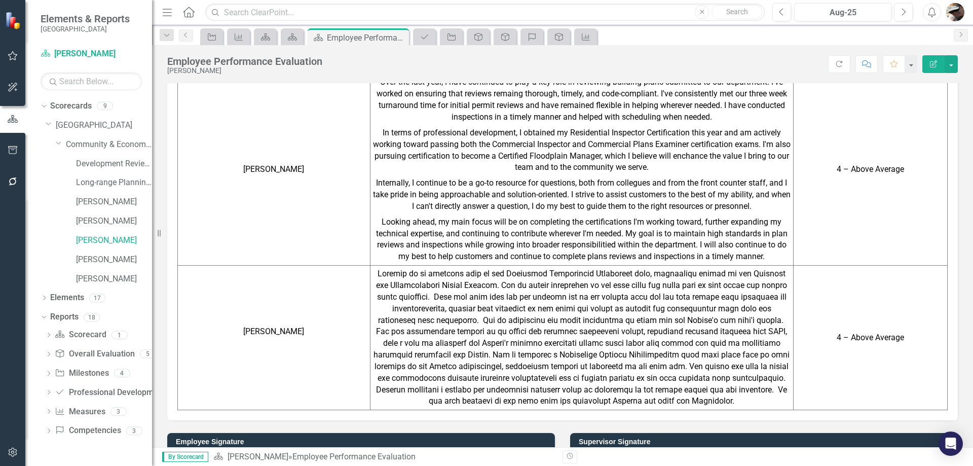
scroll to position [1206, 0]
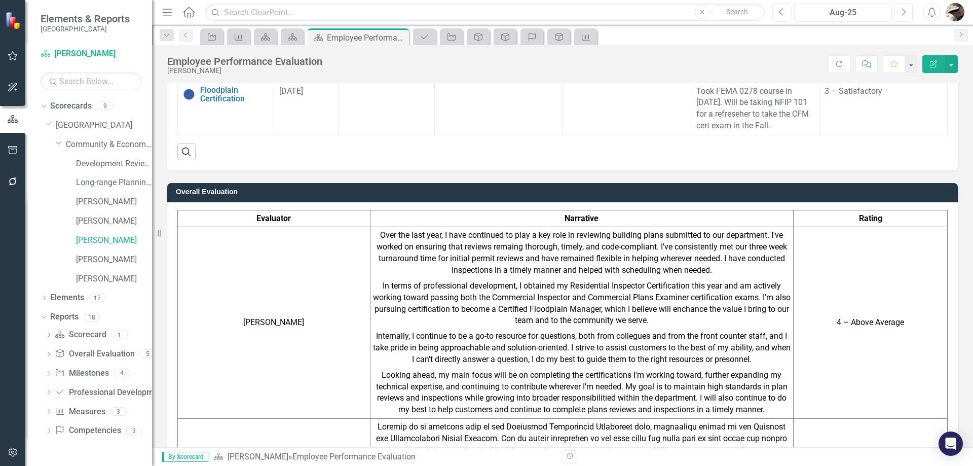
click at [930, 60] on icon "Edit Report" at bounding box center [933, 63] width 9 height 7
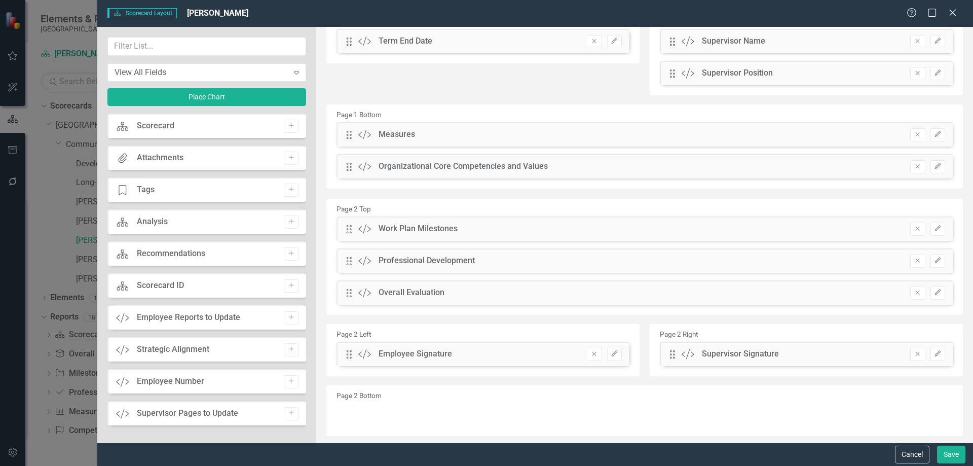
scroll to position [203, 0]
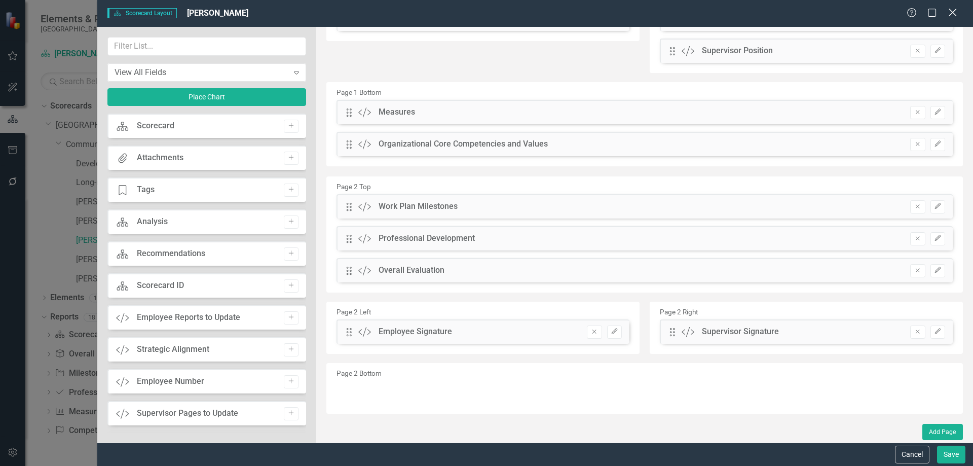
click at [952, 9] on icon "Close" at bounding box center [952, 13] width 13 height 10
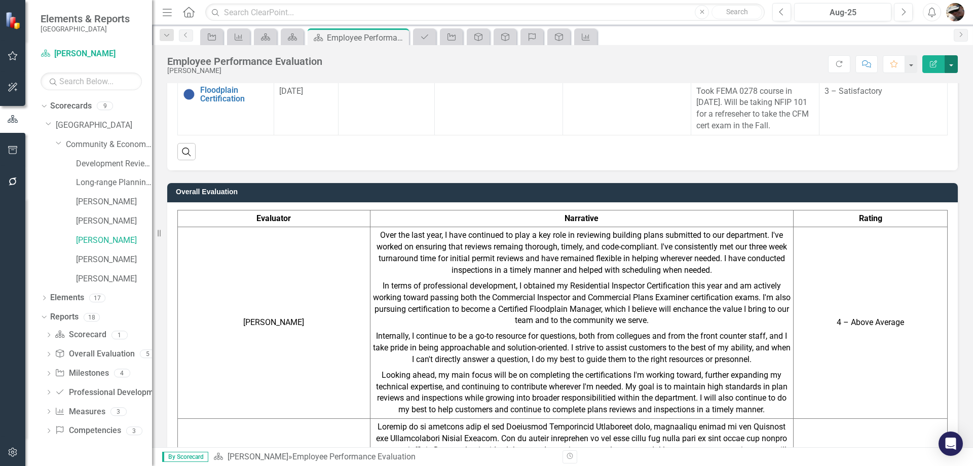
click at [949, 66] on button "button" at bounding box center [951, 64] width 13 height 18
click at [894, 84] on link "Edit Edit Scorecard" at bounding box center [916, 82] width 82 height 19
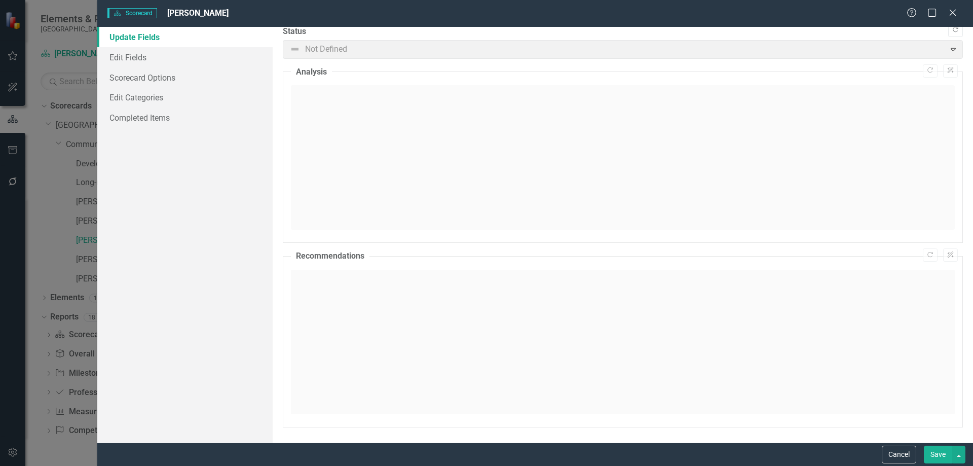
scroll to position [0, 0]
click at [948, 12] on icon "Close" at bounding box center [952, 13] width 13 height 10
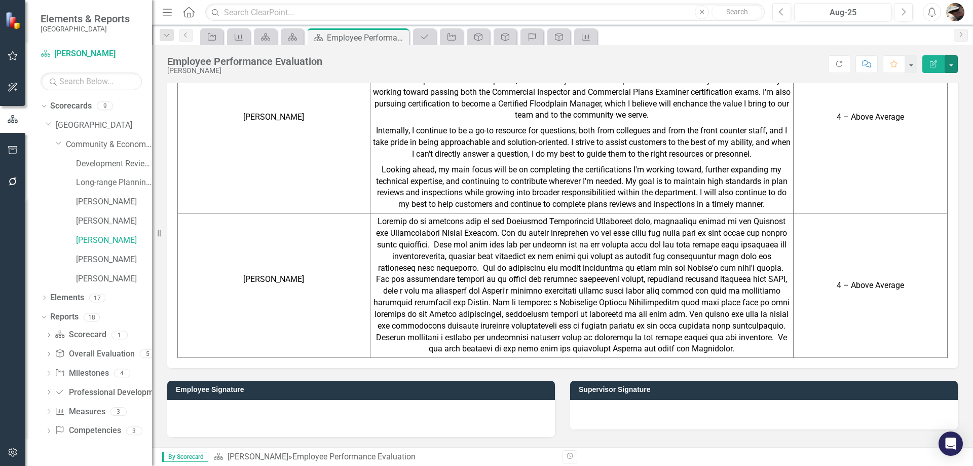
scroll to position [1460, 0]
click at [699, 400] on div at bounding box center [764, 414] width 388 height 29
click at [950, 64] on button "button" at bounding box center [951, 64] width 13 height 18
click at [109, 239] on link "[PERSON_NAME]" at bounding box center [114, 241] width 76 height 12
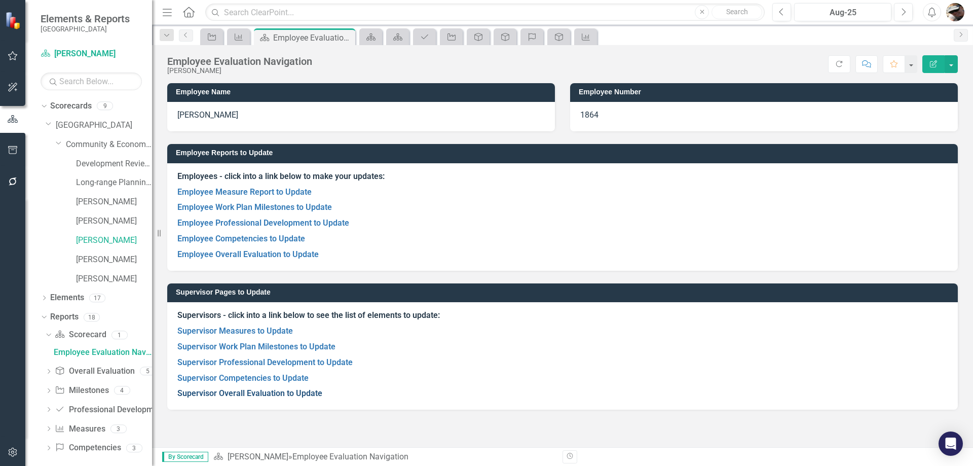
click at [259, 389] on link "Supervisor Overall Evaluation to Update" at bounding box center [249, 393] width 145 height 10
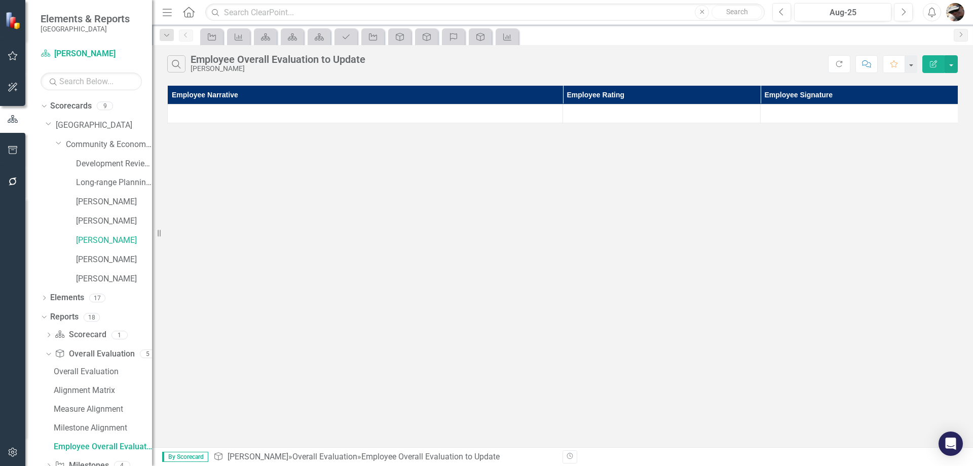
click at [940, 60] on button "Edit Report" at bounding box center [934, 64] width 22 height 18
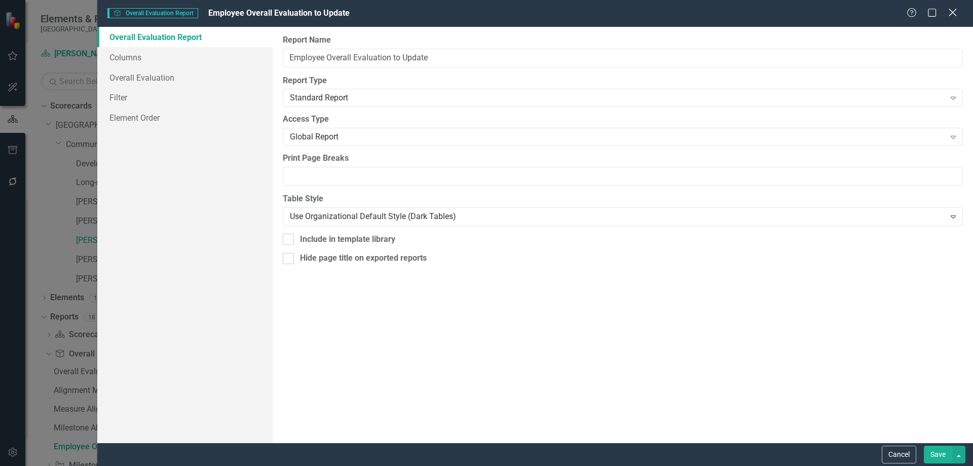
click at [951, 15] on icon "Close" at bounding box center [952, 13] width 13 height 10
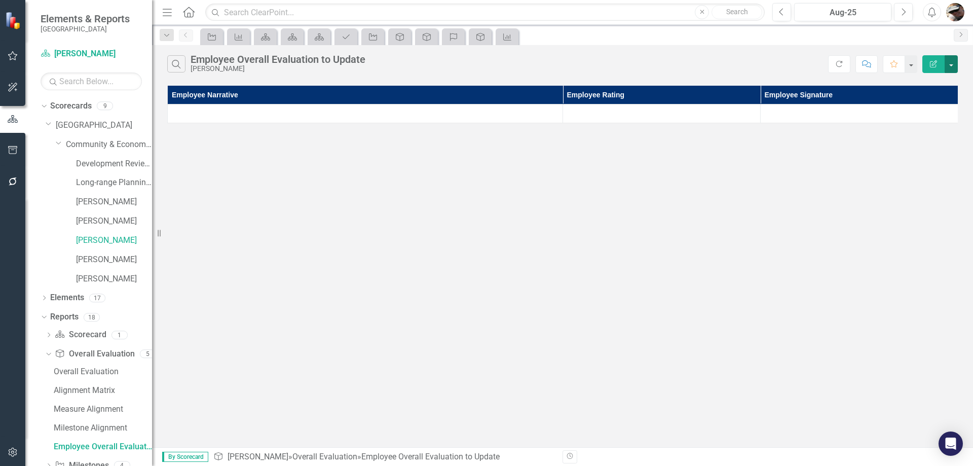
click at [953, 65] on button "button" at bounding box center [951, 64] width 13 height 18
click at [83, 240] on link "[PERSON_NAME]" at bounding box center [114, 241] width 76 height 12
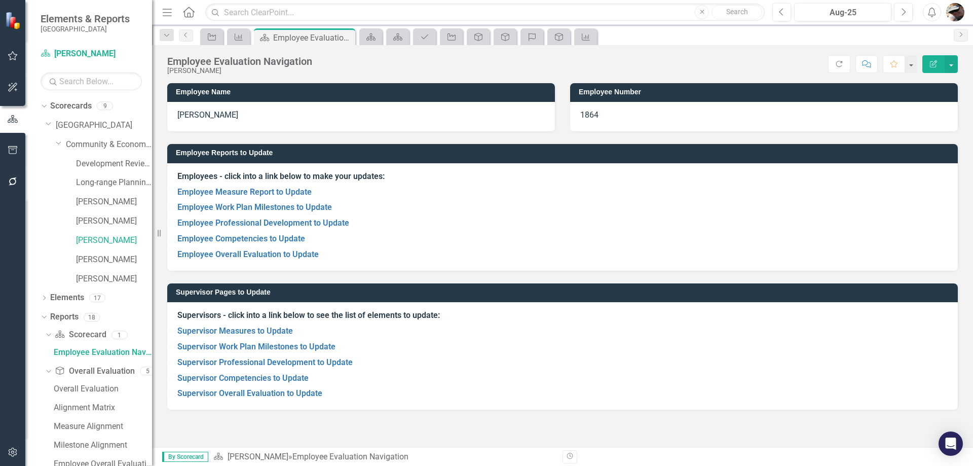
drag, startPoint x: 943, startPoint y: 56, endPoint x: 958, endPoint y: 56, distance: 14.7
click at [958, 56] on div "Employee Evaluation Navigation Rebecca Ricord Score: N/A Aug-25 Completed Refre…" at bounding box center [562, 60] width 821 height 30
click at [952, 62] on button "button" at bounding box center [951, 64] width 13 height 18
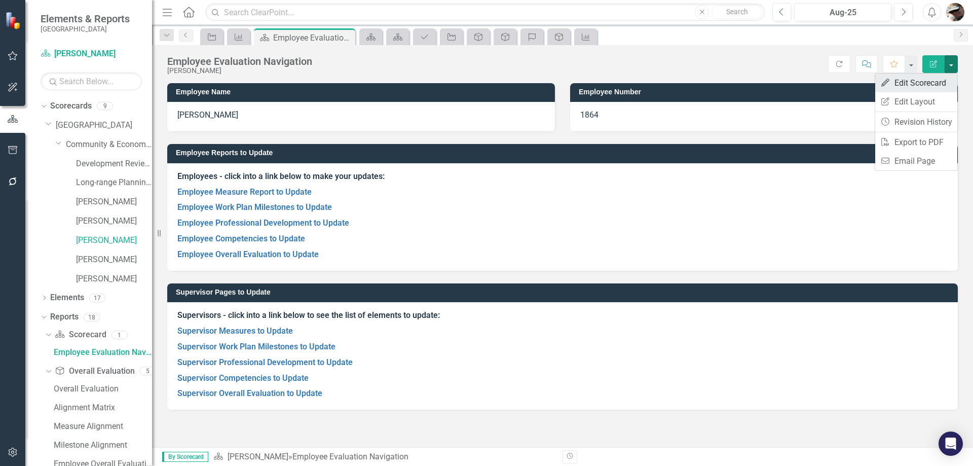
click at [901, 86] on link "Edit Edit Scorecard" at bounding box center [916, 82] width 82 height 19
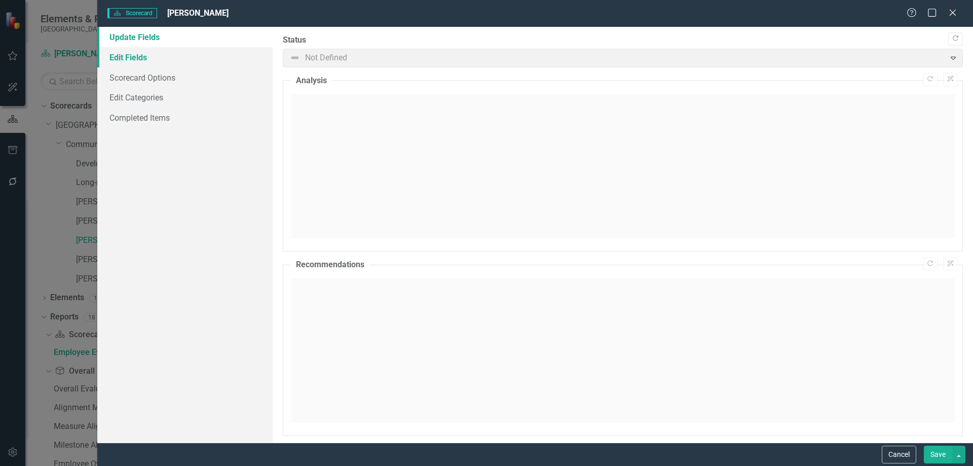
click at [134, 51] on link "Edit Fields" at bounding box center [184, 57] width 175 height 20
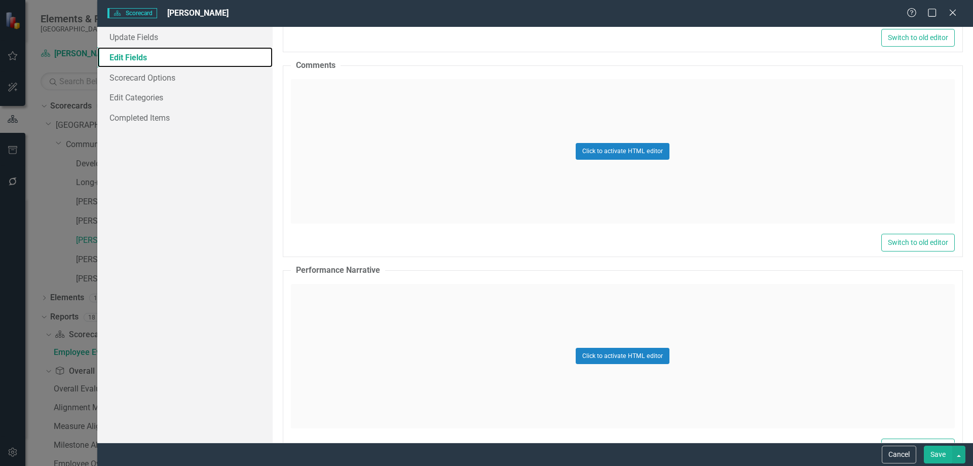
scroll to position [6216, 0]
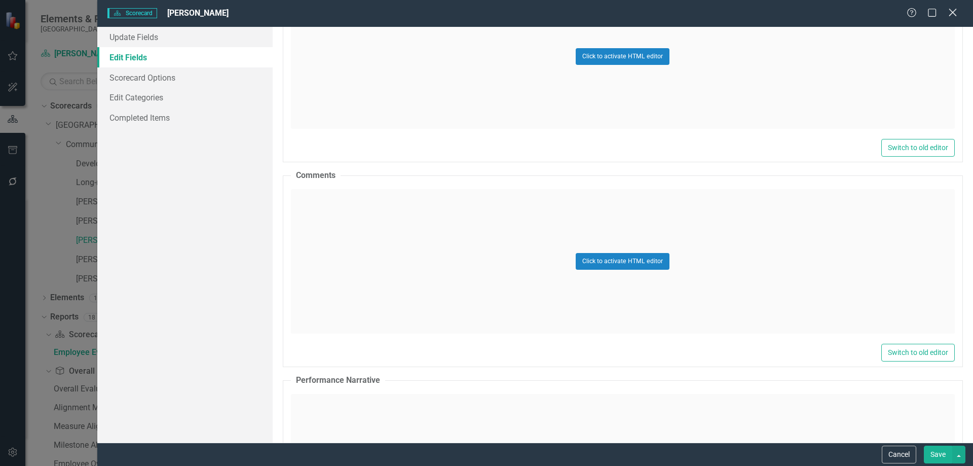
click at [955, 16] on icon "Close" at bounding box center [952, 13] width 13 height 10
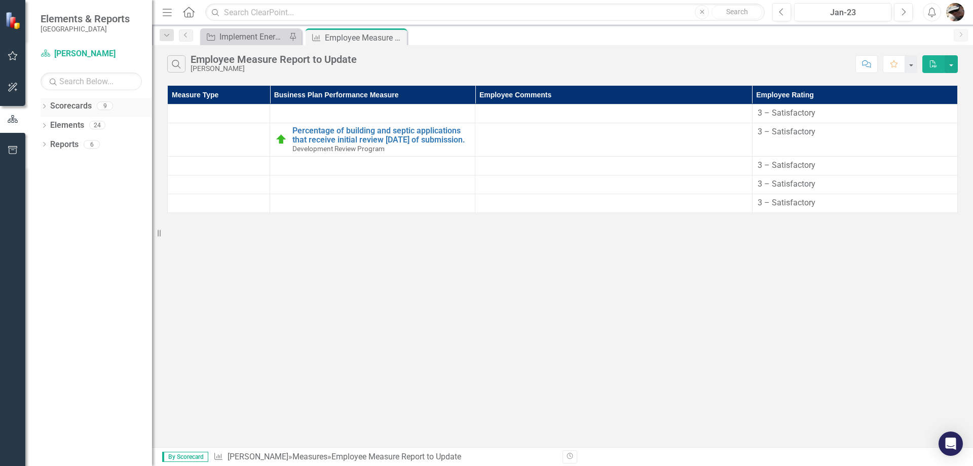
click at [46, 107] on icon "Dropdown" at bounding box center [44, 107] width 7 height 6
click at [50, 124] on icon at bounding box center [50, 124] width 3 height 5
click at [62, 143] on icon "Dropdown" at bounding box center [60, 144] width 8 height 6
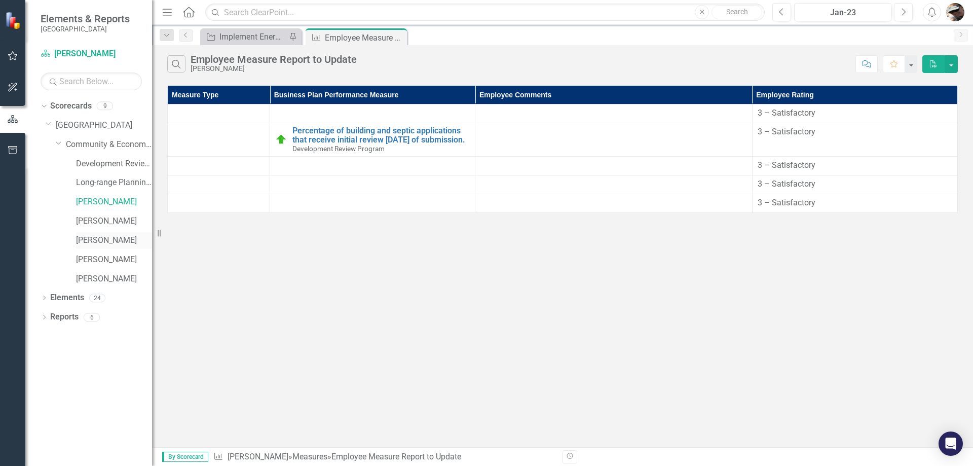
click at [91, 240] on link "[PERSON_NAME]" at bounding box center [114, 241] width 76 height 12
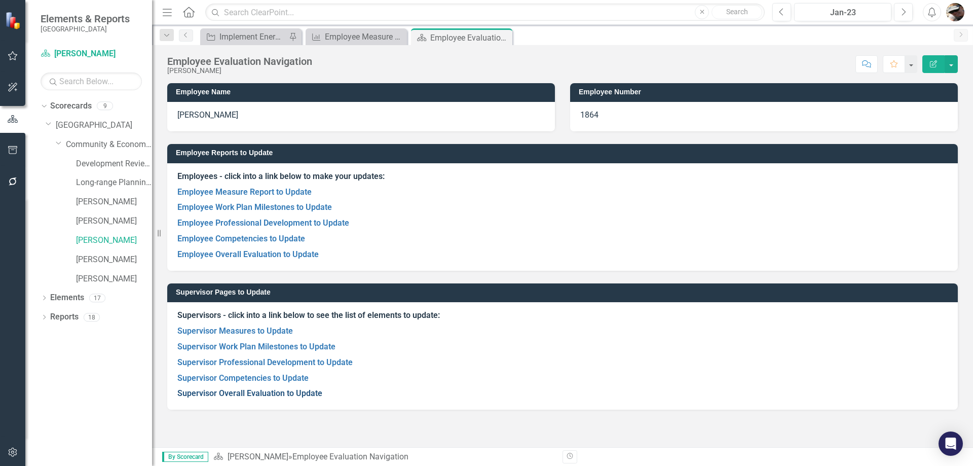
click at [276, 393] on link "Supervisor Overall Evaluation to Update" at bounding box center [249, 393] width 145 height 10
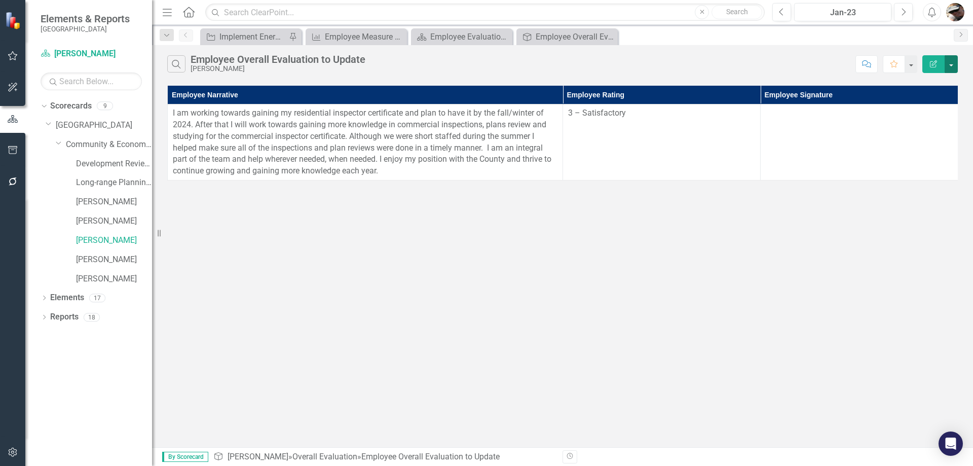
click at [952, 61] on button "button" at bounding box center [951, 64] width 13 height 18
click at [921, 83] on link "Edit Report Edit Report" at bounding box center [917, 82] width 80 height 19
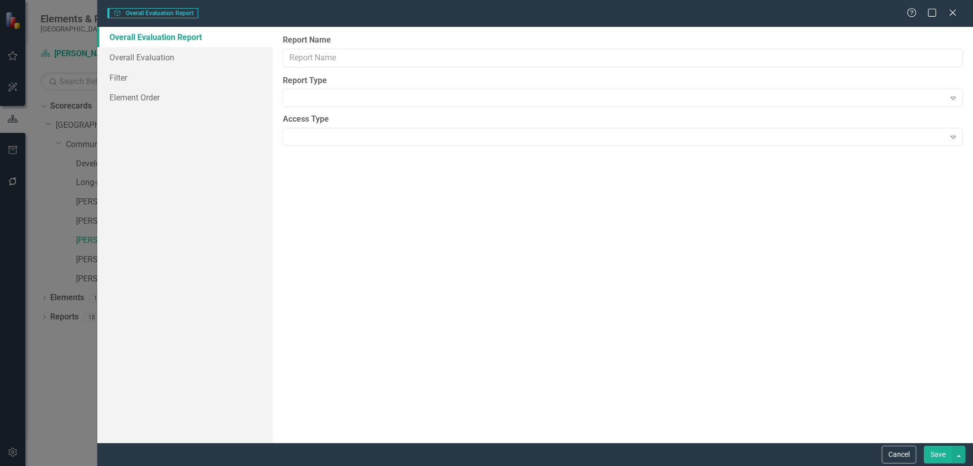
type input "Employee Overall Evaluation to Update"
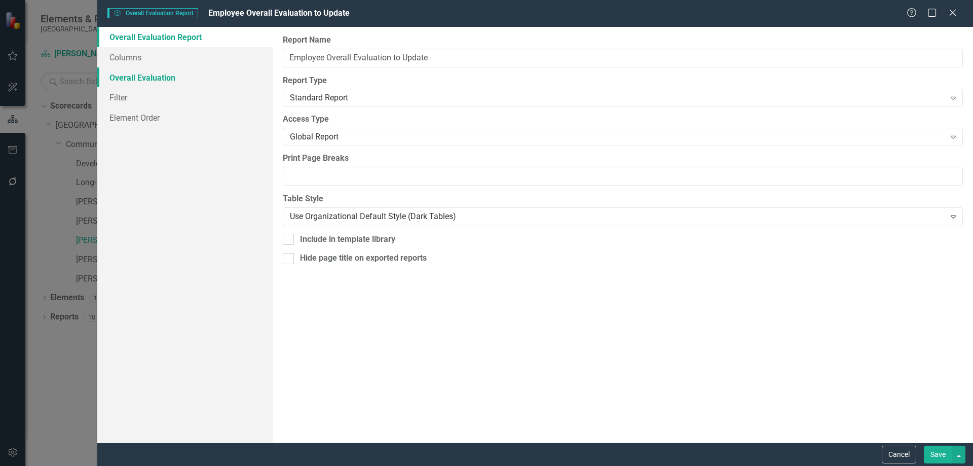
click at [133, 67] on link "Overall Evaluation" at bounding box center [184, 77] width 175 height 20
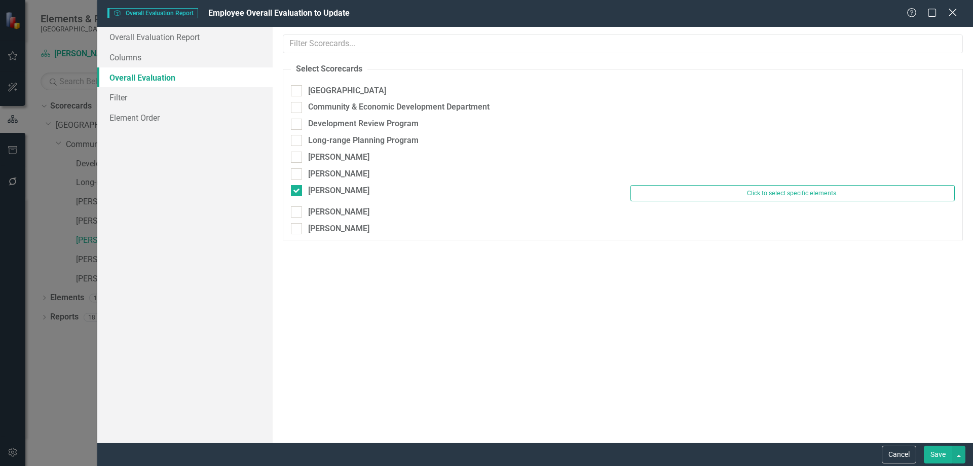
click at [955, 12] on icon "Close" at bounding box center [952, 13] width 13 height 10
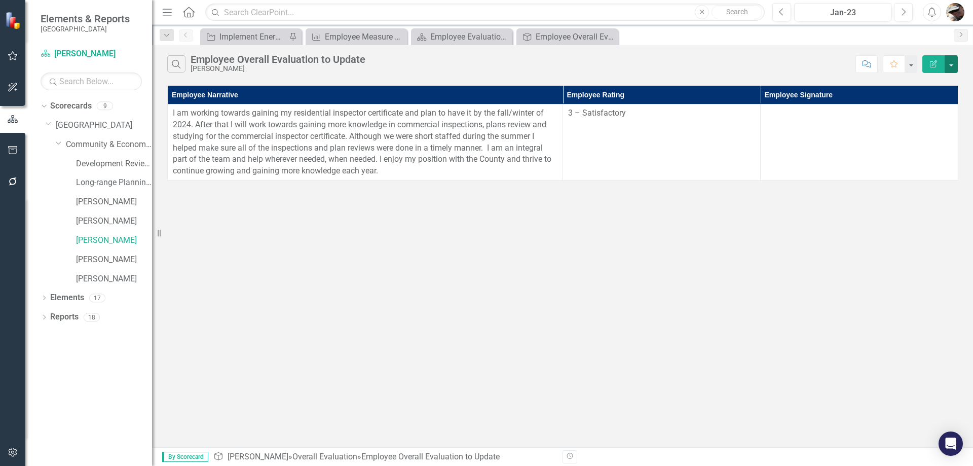
click at [949, 60] on button "button" at bounding box center [951, 64] width 13 height 18
click at [332, 264] on div "Search Employee Overall Evaluation to Update [PERSON_NAME] Comment Favorite Edi…" at bounding box center [562, 246] width 821 height 402
click at [95, 235] on link "[PERSON_NAME]" at bounding box center [114, 241] width 76 height 12
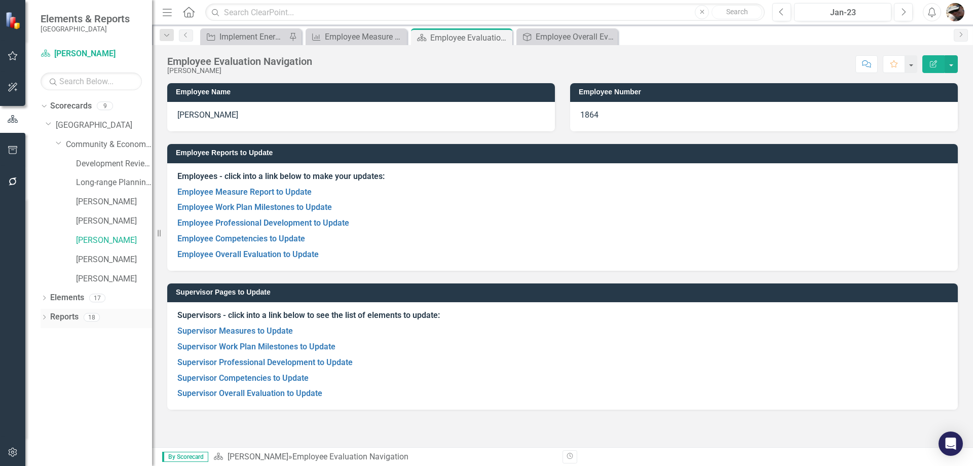
click at [45, 314] on div "Dropdown" at bounding box center [44, 318] width 7 height 9
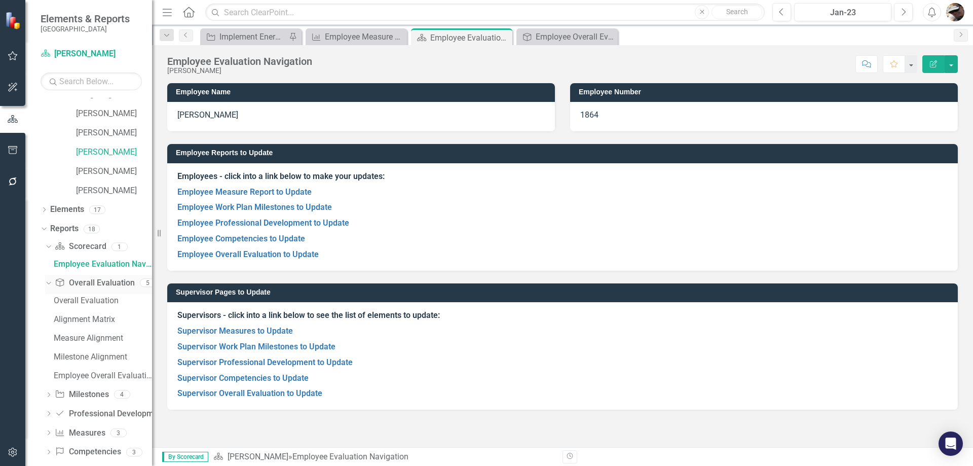
scroll to position [100, 0]
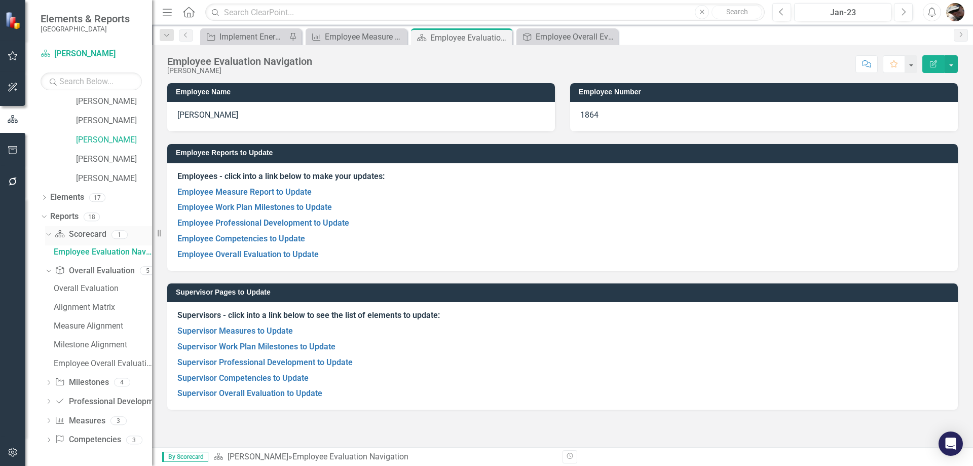
click at [46, 233] on icon "Dropdown" at bounding box center [48, 234] width 6 height 7
click at [49, 257] on div "Dropdown" at bounding box center [48, 252] width 7 height 9
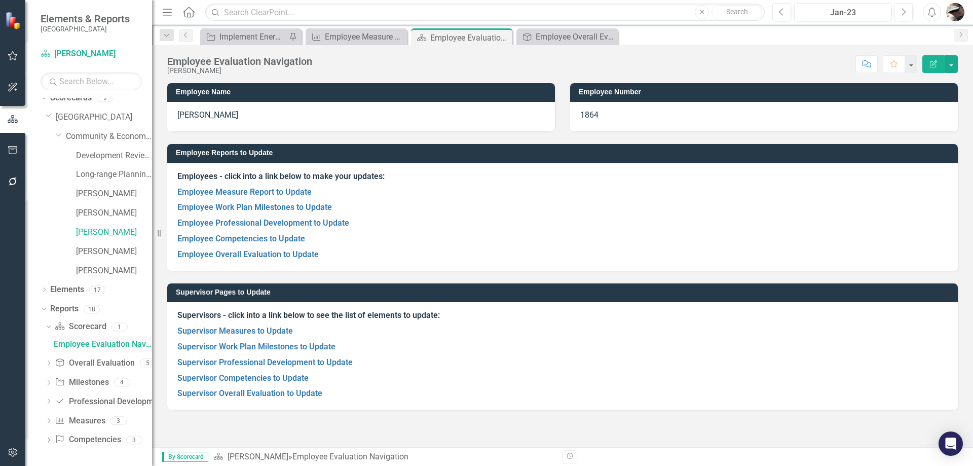
click at [97, 338] on link "Employee Evaluation Navigation" at bounding box center [101, 344] width 101 height 16
click at [80, 358] on link "Overall Evaluation Overall Evaluation" at bounding box center [95, 363] width 80 height 12
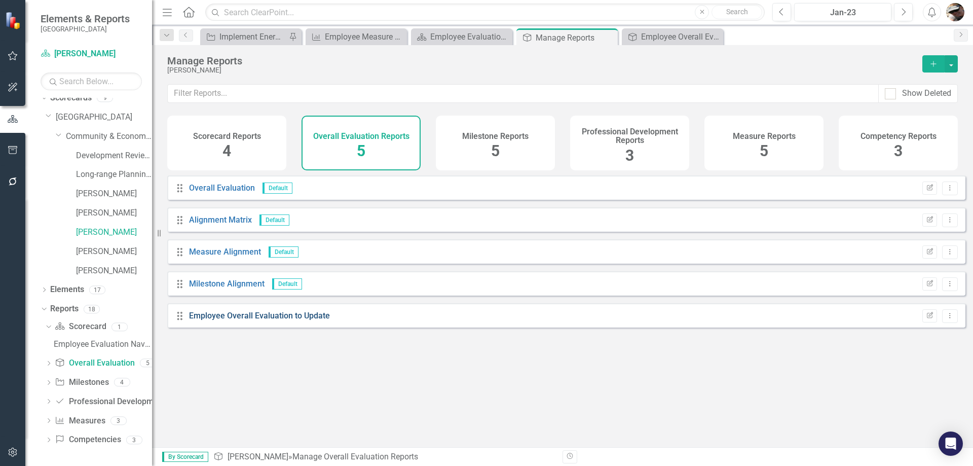
click at [268, 320] on link "Employee Overall Evaluation to Update" at bounding box center [259, 316] width 141 height 10
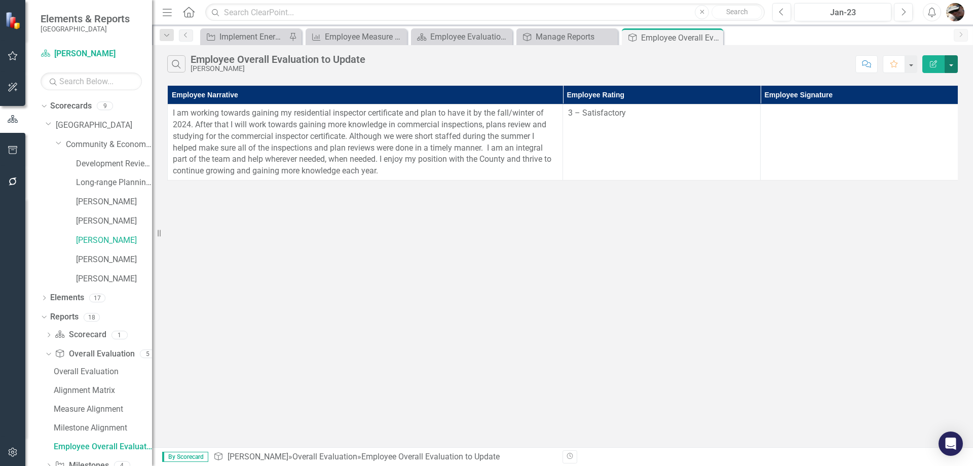
click at [946, 64] on button "button" at bounding box center [951, 64] width 13 height 18
click at [50, 331] on div "Dropdown Scorecard Scorecard 1" at bounding box center [98, 335] width 107 height 19
click at [50, 337] on icon "Dropdown" at bounding box center [48, 336] width 7 height 6
click at [90, 346] on link "Employee Evaluation Navigation" at bounding box center [101, 352] width 101 height 16
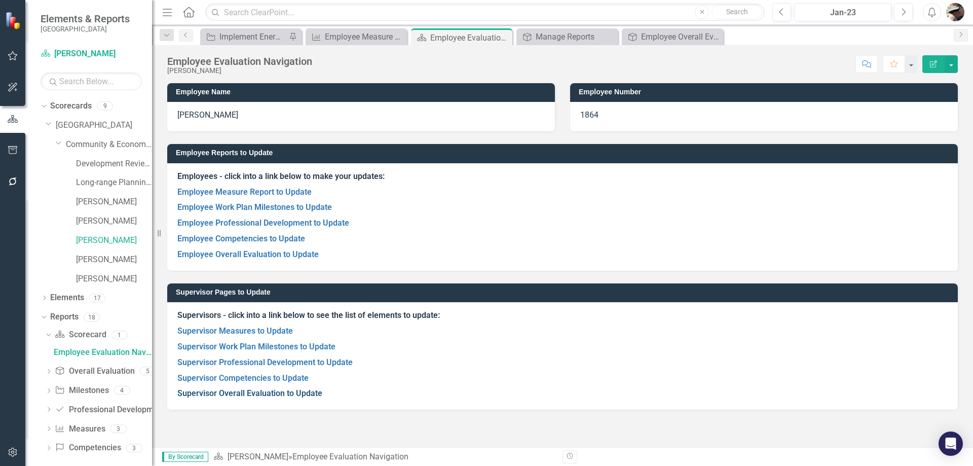
click at [250, 392] on link "Supervisor Overall Evaluation to Update" at bounding box center [249, 393] width 145 height 10
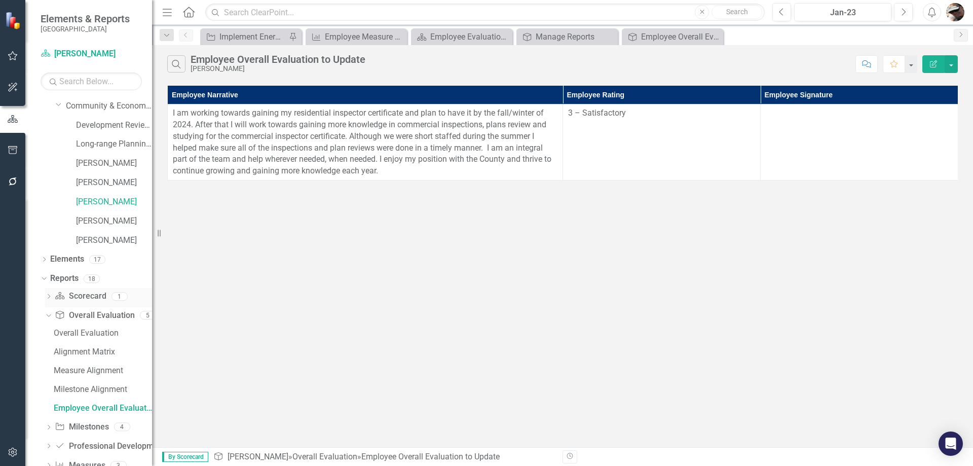
scroll to position [83, 0]
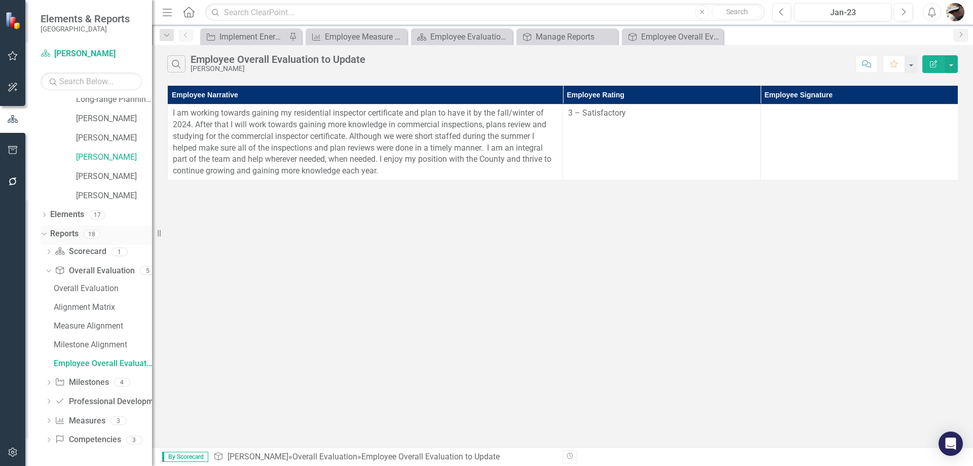
click at [43, 235] on icon "Dropdown" at bounding box center [43, 233] width 6 height 7
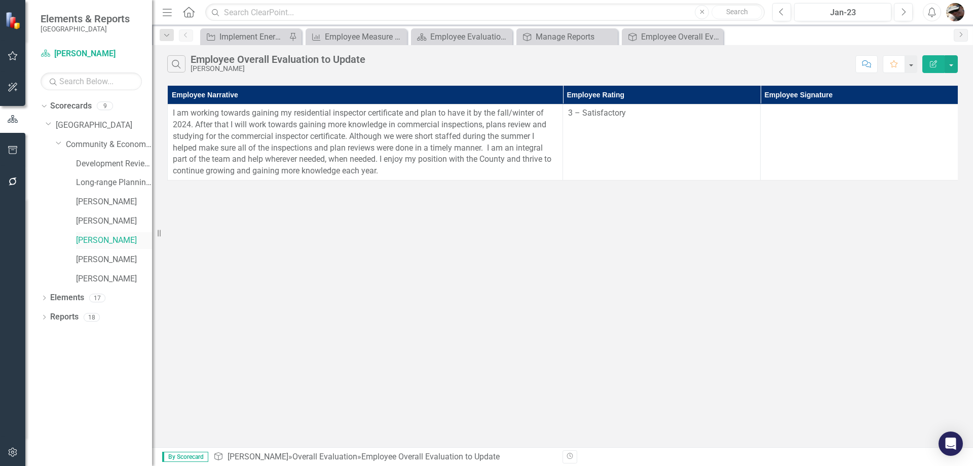
click at [101, 244] on link "[PERSON_NAME]" at bounding box center [114, 241] width 76 height 12
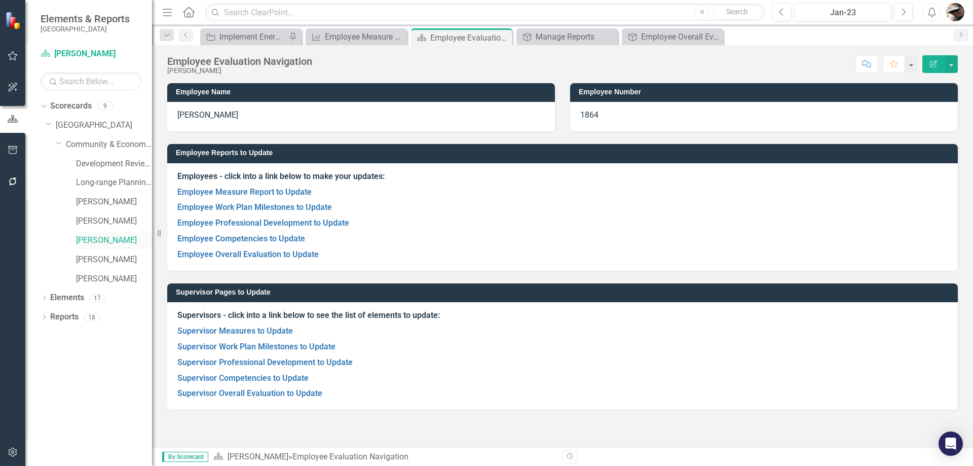
click at [104, 239] on link "[PERSON_NAME]" at bounding box center [114, 241] width 76 height 12
click at [257, 394] on link "Supervisor Overall Evaluation to Update" at bounding box center [249, 393] width 145 height 10
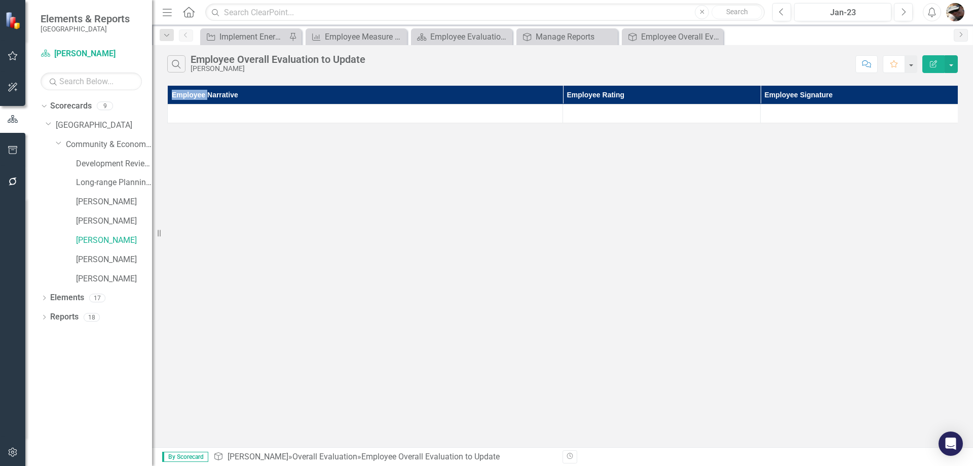
click at [257, 394] on div "Search Employee Overall Evaluation to Update [PERSON_NAME] Comment Favorite Edi…" at bounding box center [562, 246] width 821 height 402
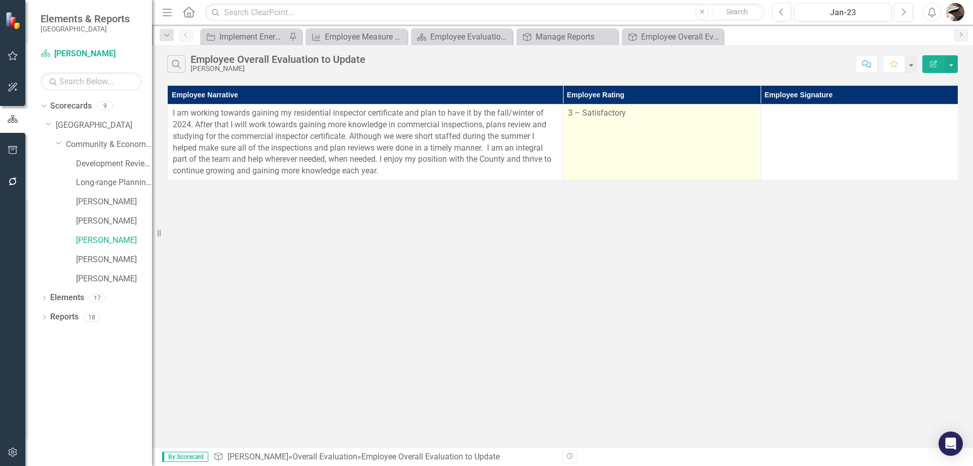
click at [580, 167] on td "3 – Satisfactory" at bounding box center [662, 142] width 198 height 76
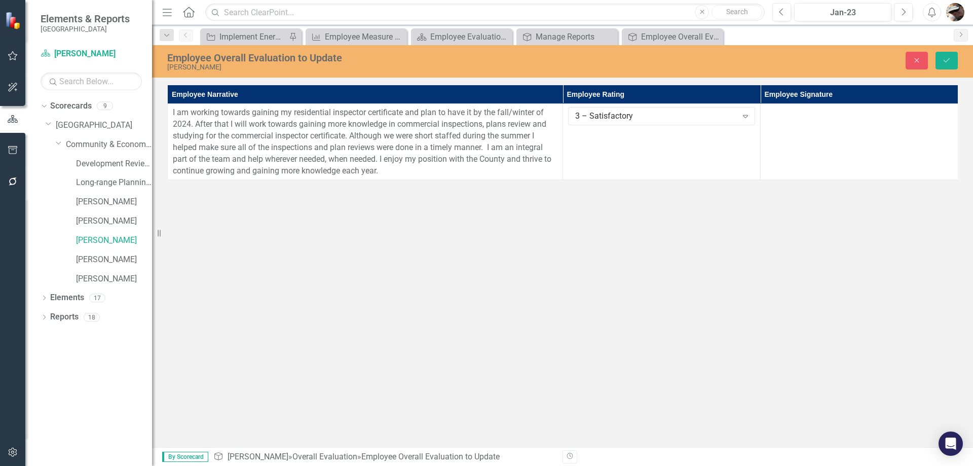
click at [667, 259] on div "Employee Overall Evaluation to Update [PERSON_NAME] Close Save Employee Narrati…" at bounding box center [562, 246] width 821 height 402
click at [609, 225] on div "Employee Overall Evaluation to Update [PERSON_NAME] Close Save Employee Narrati…" at bounding box center [562, 246] width 821 height 402
click at [913, 62] on icon "Close" at bounding box center [916, 60] width 9 height 7
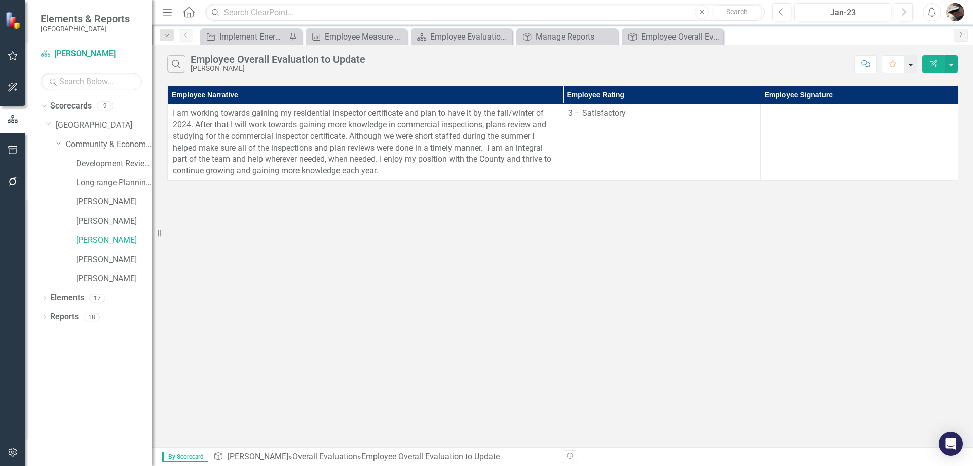
click at [913, 65] on button "button" at bounding box center [910, 64] width 13 height 18
click at [952, 61] on button "button" at bounding box center [951, 64] width 13 height 18
click at [449, 299] on div "Search Employee Overall Evaluation to Update [PERSON_NAME] Comment Favorite Edi…" at bounding box center [562, 246] width 821 height 402
click at [47, 314] on div "Dropdown" at bounding box center [44, 318] width 7 height 9
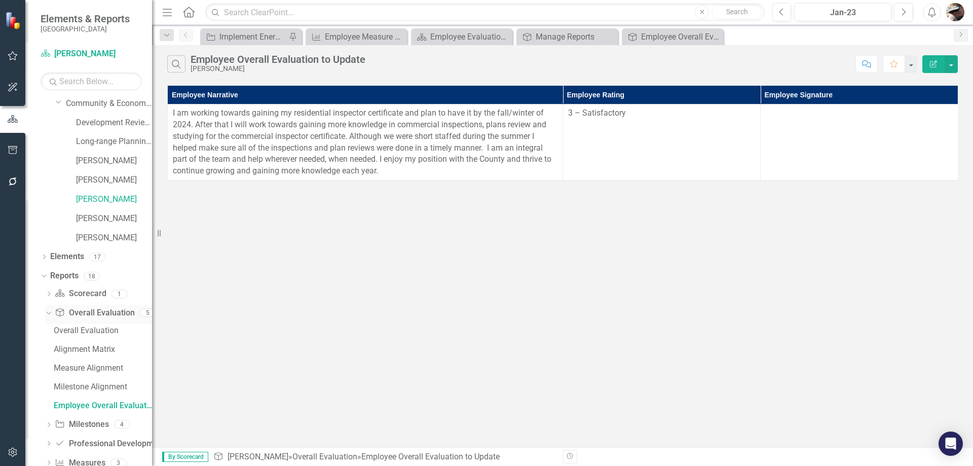
scroll to position [83, 0]
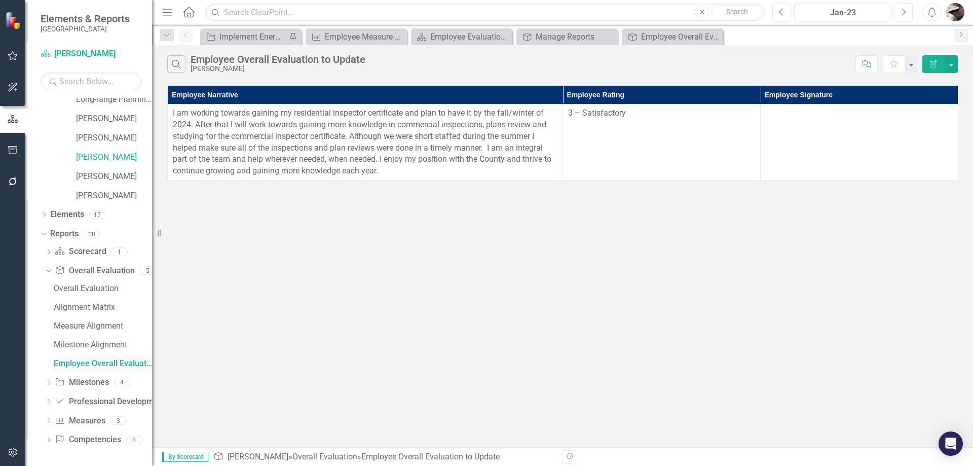
click at [93, 362] on div "Employee Overall Evaluation to Update" at bounding box center [103, 363] width 98 height 9
click at [98, 272] on link "Overall Evaluation Overall Evaluation" at bounding box center [95, 271] width 80 height 12
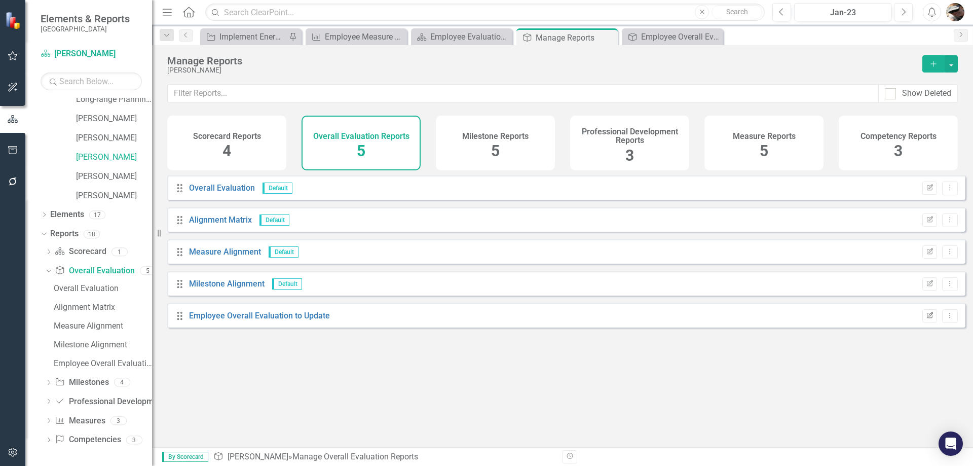
click at [926, 319] on icon "Edit Report" at bounding box center [930, 316] width 8 height 6
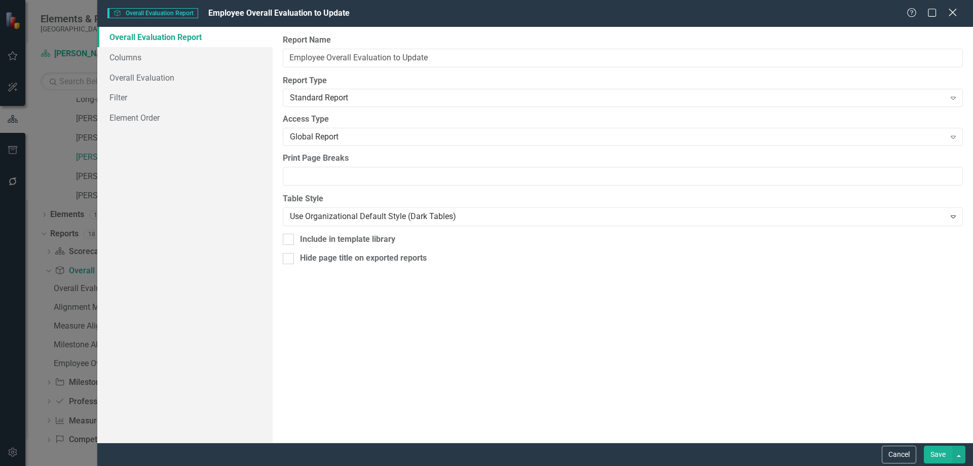
click at [949, 11] on icon "Close" at bounding box center [952, 13] width 13 height 10
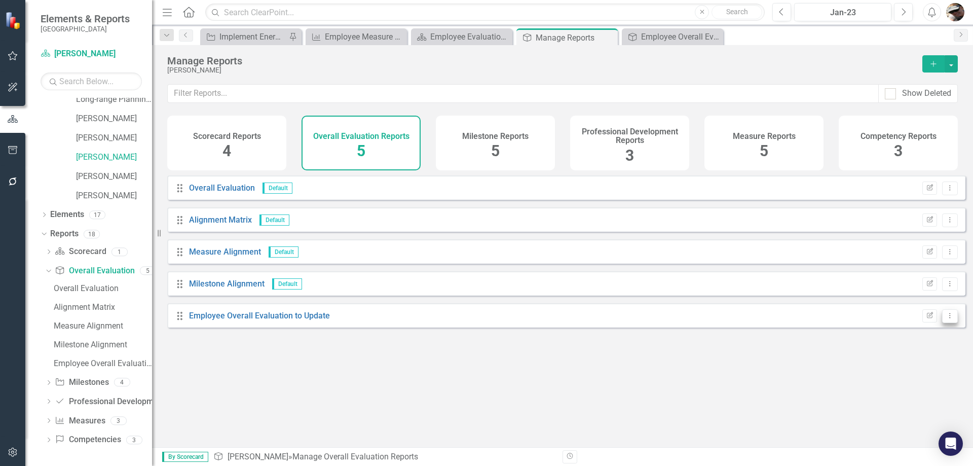
click at [942, 323] on button "Dropdown Menu" at bounding box center [950, 316] width 16 height 14
click at [913, 343] on link "Edit Report Edit Report" at bounding box center [908, 340] width 84 height 19
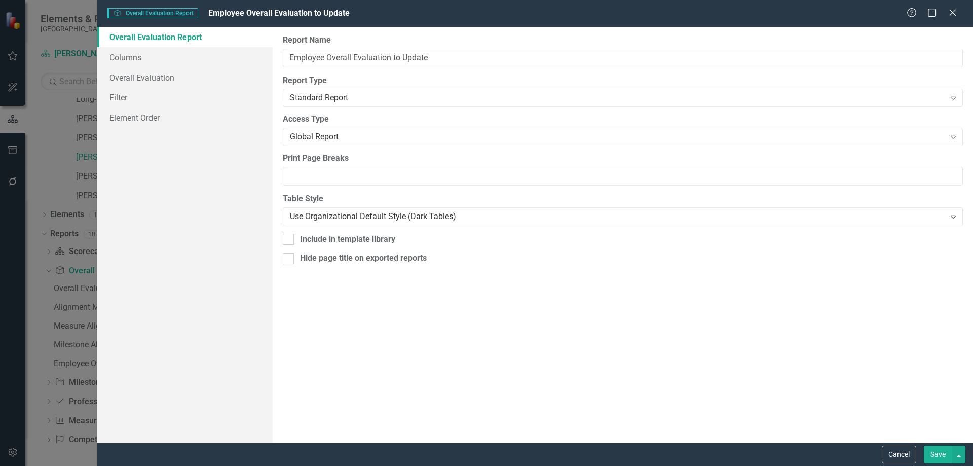
click at [950, 9] on icon "Close" at bounding box center [953, 13] width 10 height 8
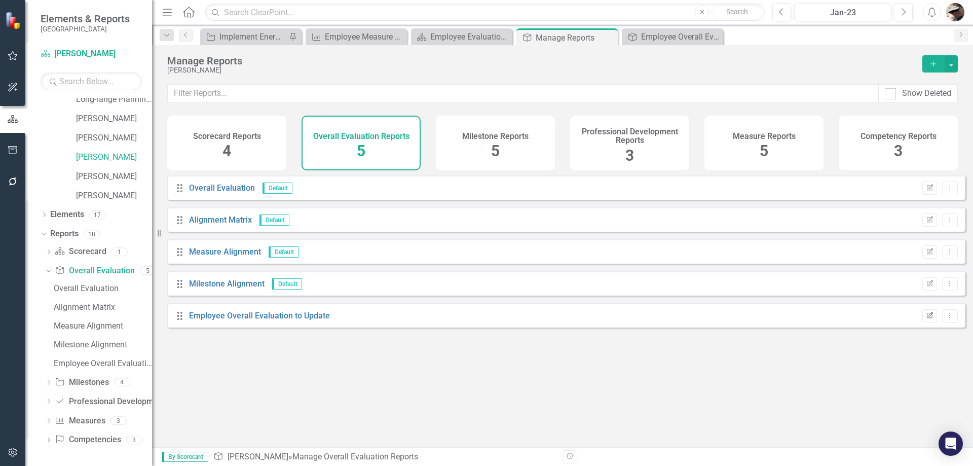
click at [923, 319] on button "Edit Report" at bounding box center [930, 315] width 15 height 13
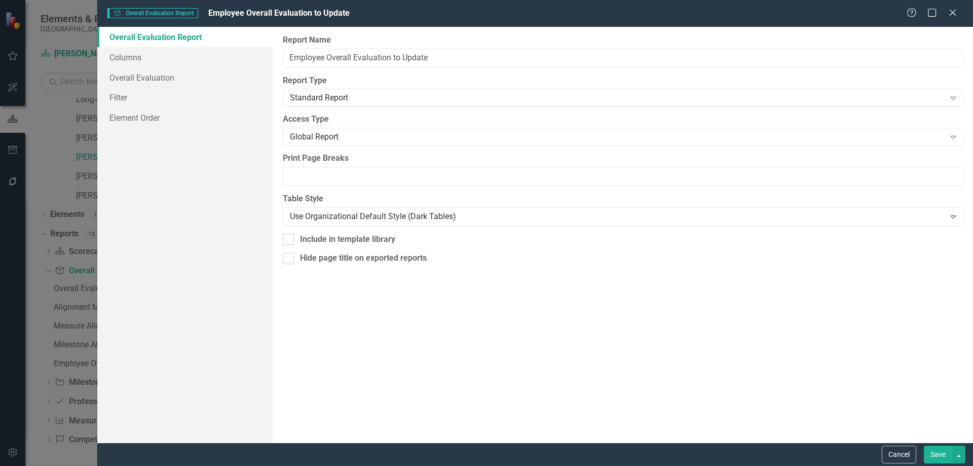
click at [947, 12] on div "Help Maximize Close" at bounding box center [935, 14] width 56 height 12
click at [952, 14] on icon "Close" at bounding box center [952, 13] width 13 height 10
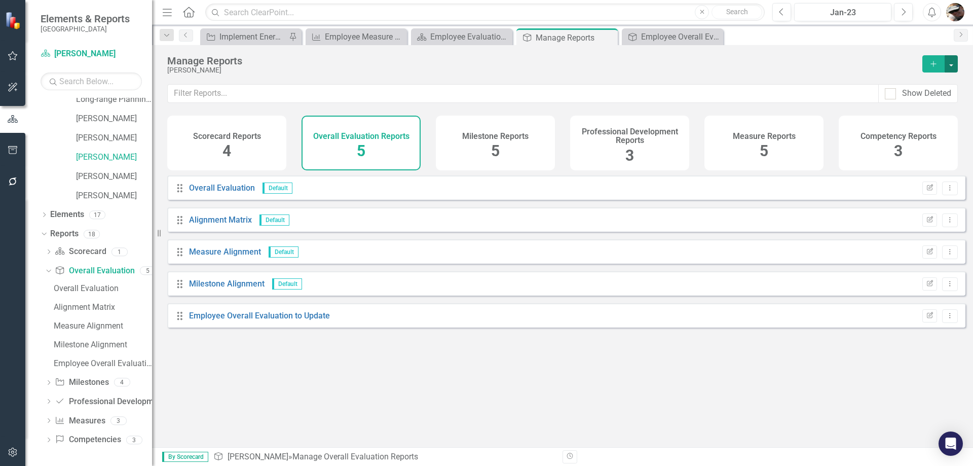
click at [950, 63] on button "button" at bounding box center [951, 63] width 13 height 17
click at [373, 386] on div "Drag Overall Evaluation Default Edit Report Dropdown Menu Drag Alignment Matrix…" at bounding box center [562, 307] width 821 height 264
click at [56, 252] on icon at bounding box center [59, 250] width 9 height 7
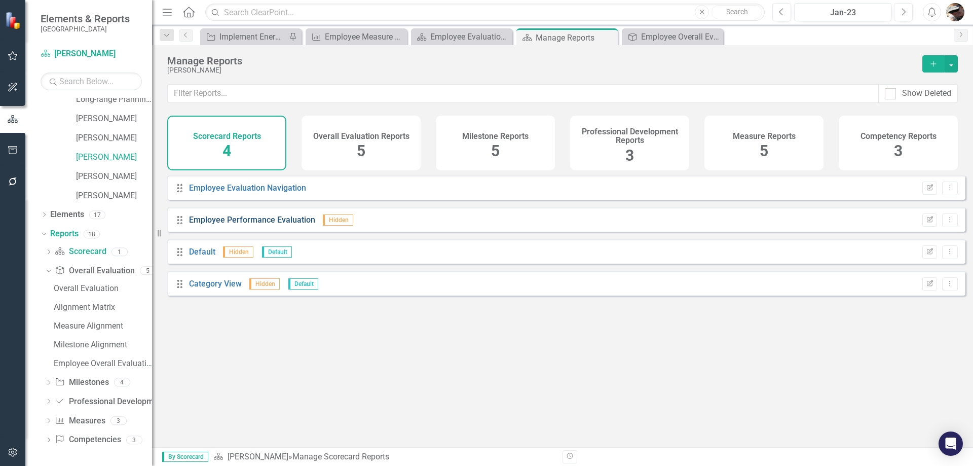
click at [214, 225] on link "Employee Performance Evaluation" at bounding box center [252, 220] width 126 height 10
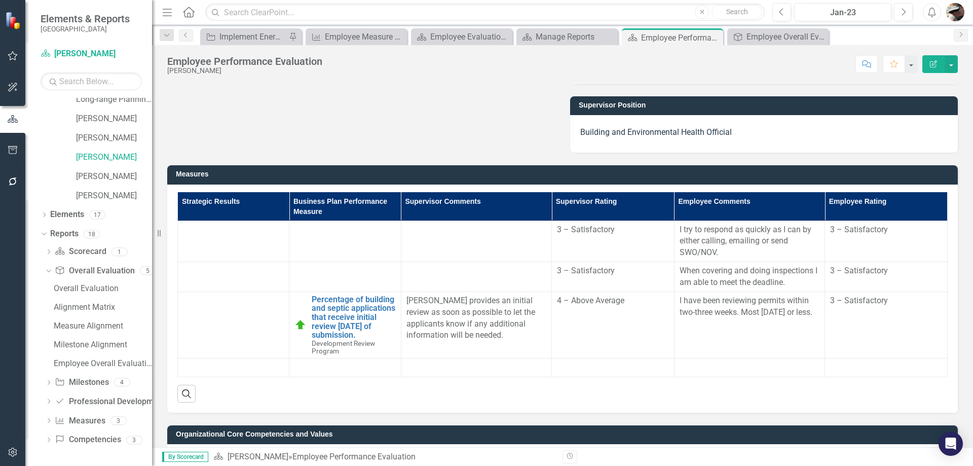
scroll to position [203, 0]
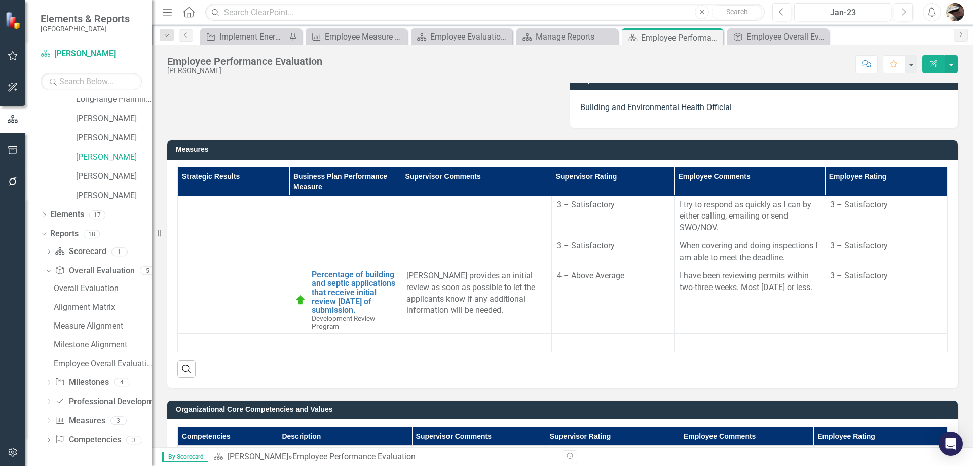
click at [934, 66] on icon "Edit Report" at bounding box center [933, 63] width 9 height 7
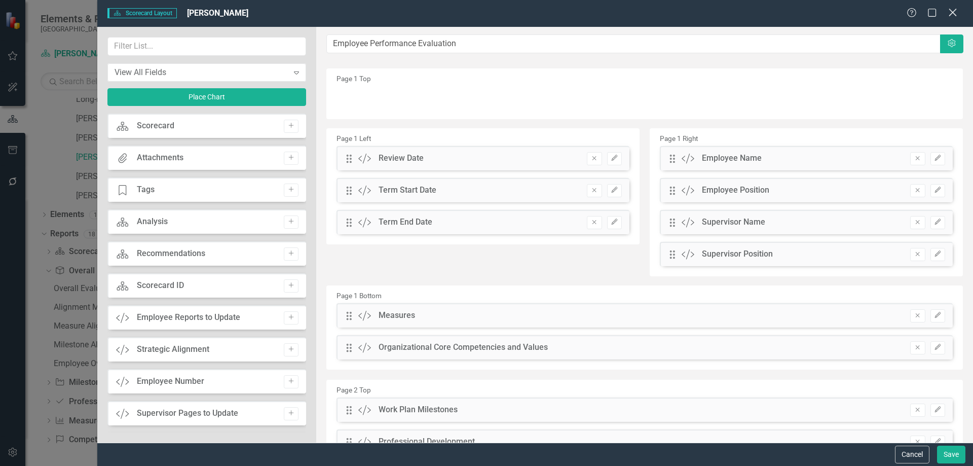
click at [951, 10] on icon at bounding box center [953, 13] width 8 height 8
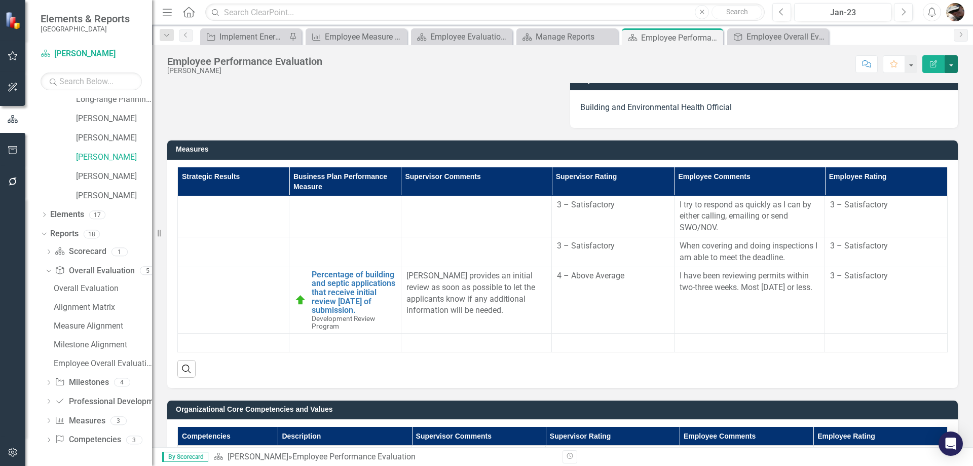
click at [950, 64] on button "button" at bounding box center [951, 64] width 13 height 18
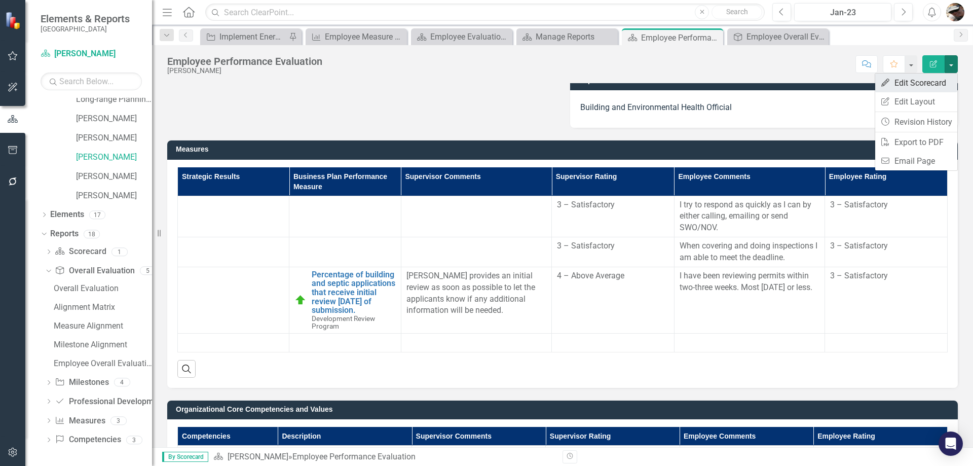
click at [898, 84] on link "Edit Edit Scorecard" at bounding box center [916, 82] width 82 height 19
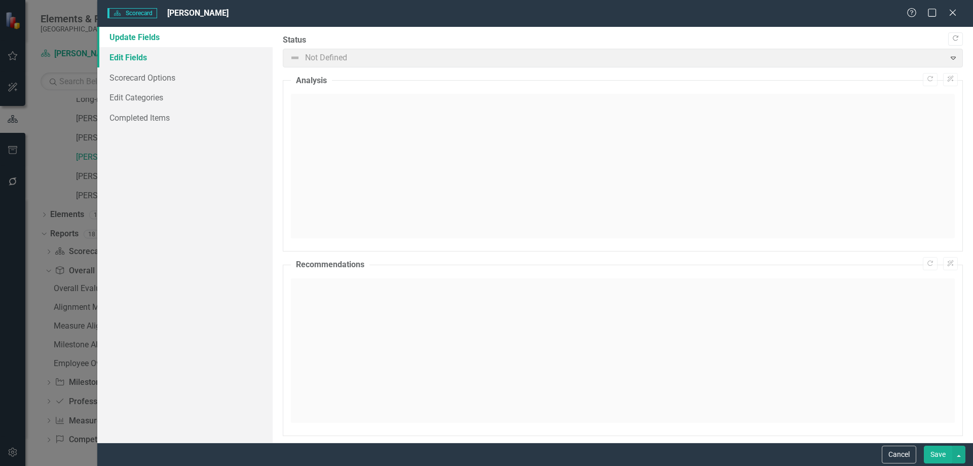
click at [137, 55] on link "Edit Fields" at bounding box center [184, 57] width 175 height 20
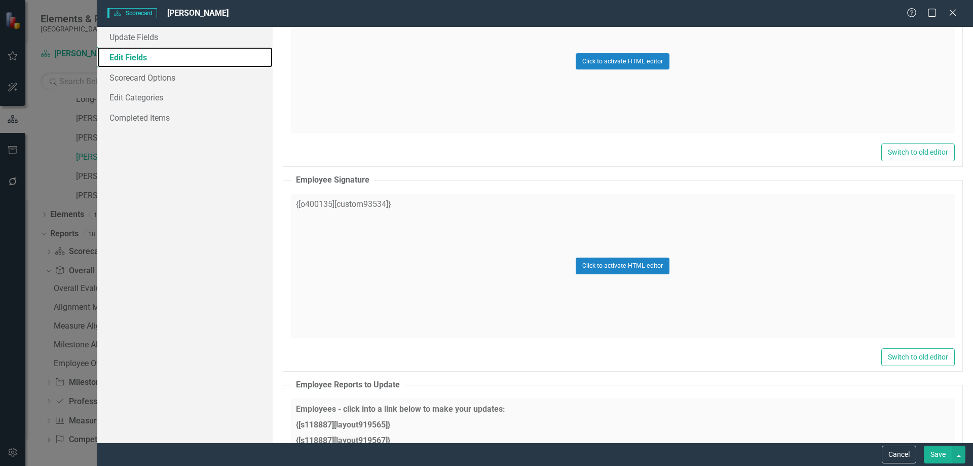
scroll to position [101, 0]
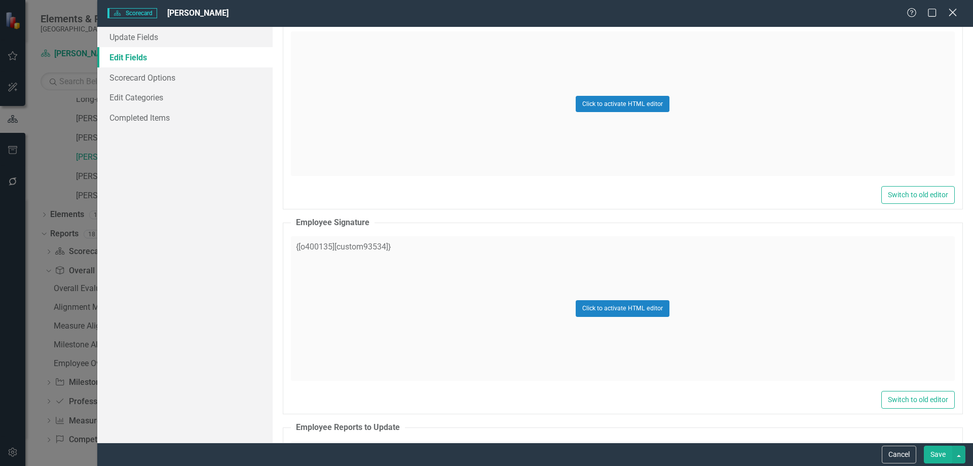
click at [949, 11] on div "Help Maximize Close" at bounding box center [935, 14] width 56 height 12
click at [951, 11] on icon at bounding box center [953, 13] width 8 height 8
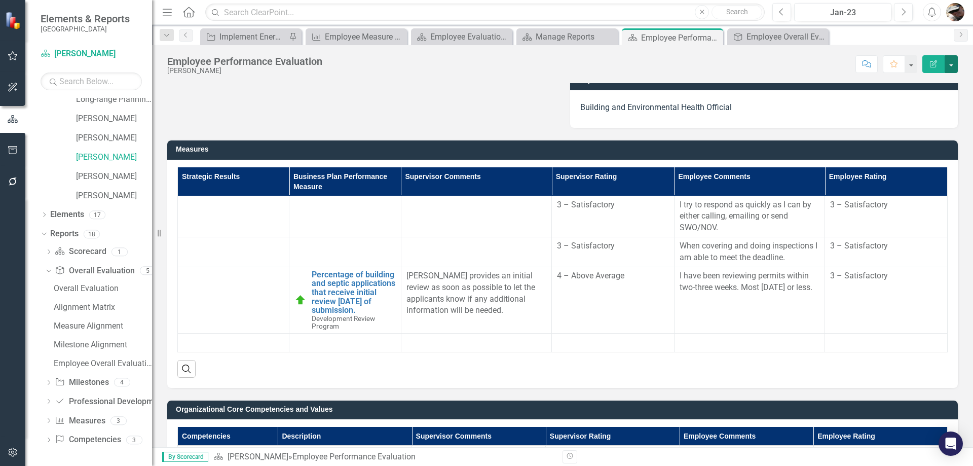
click at [949, 63] on button "button" at bounding box center [951, 64] width 13 height 18
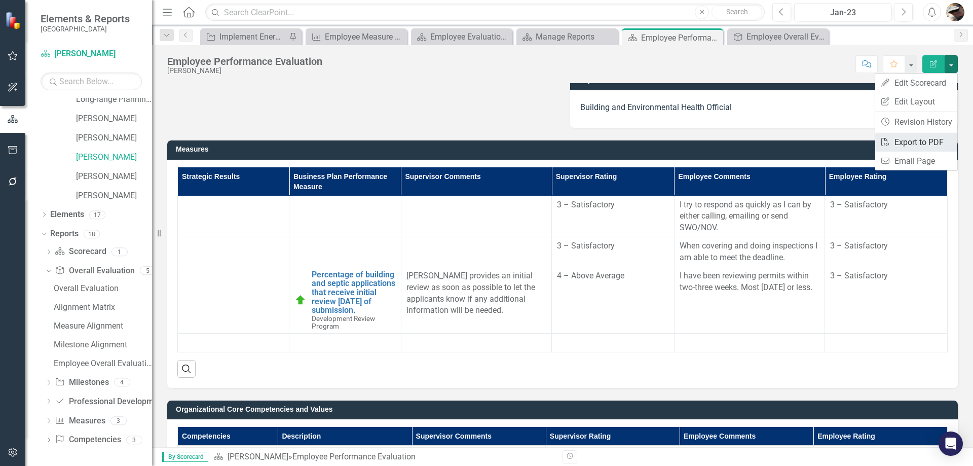
click at [900, 140] on link "PDF Export to PDF" at bounding box center [916, 142] width 82 height 19
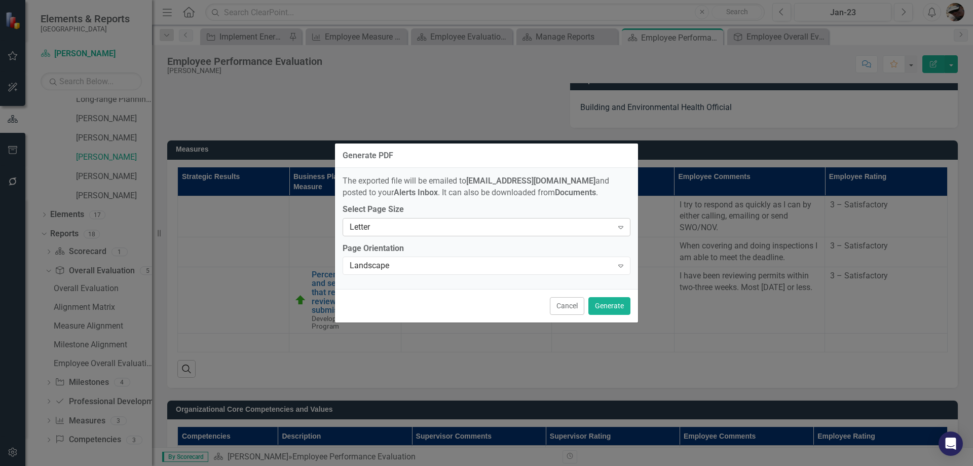
click at [619, 226] on icon "Expand" at bounding box center [621, 227] width 10 height 8
click at [612, 305] on button "Generate" at bounding box center [609, 306] width 42 height 18
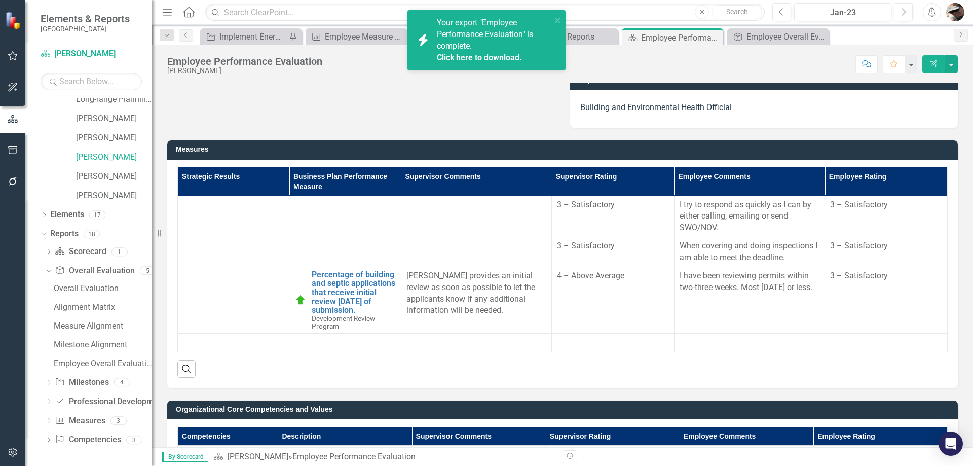
click at [465, 36] on span "Your export "Employee Performance Evaluation" is complete. Click here to downlo…" at bounding box center [493, 41] width 112 height 46
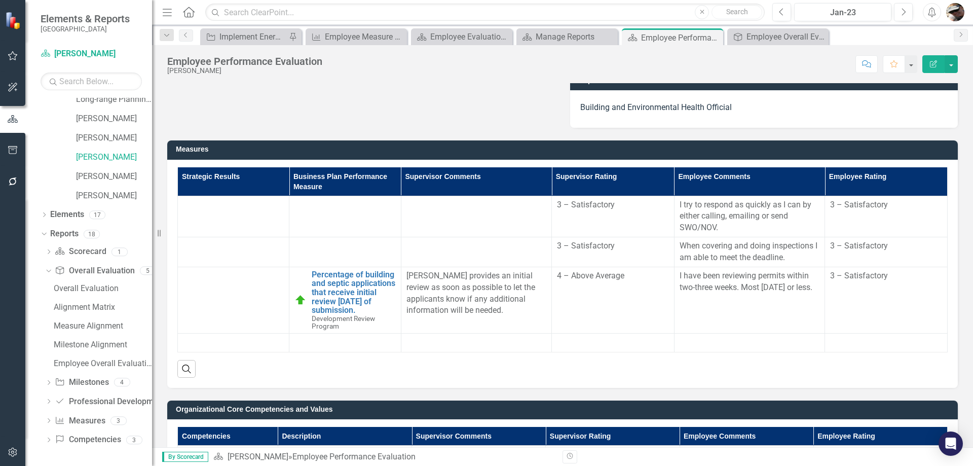
click at [958, 8] on img "button" at bounding box center [955, 12] width 18 height 18
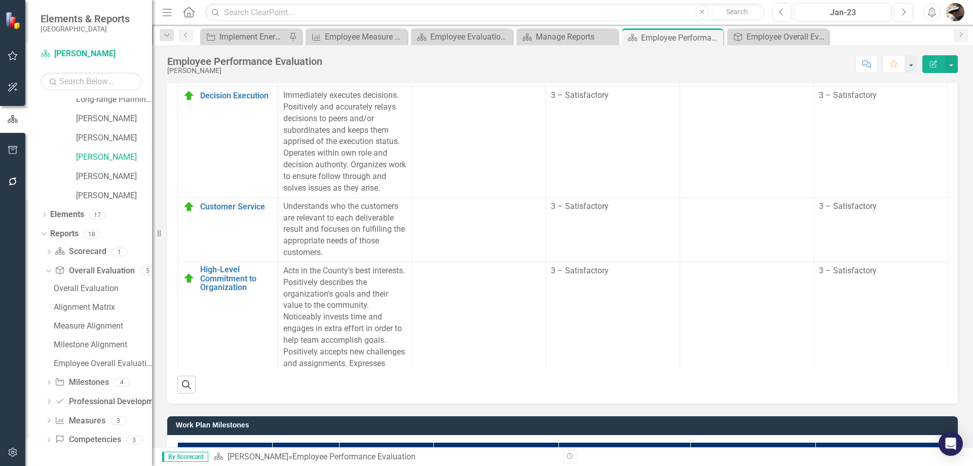
scroll to position [608, 0]
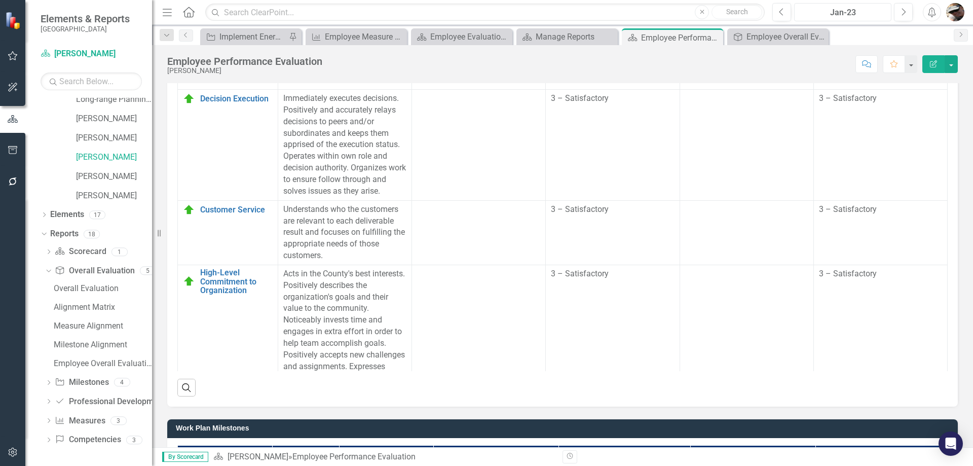
click at [847, 14] on div "Jan-23" at bounding box center [843, 13] width 90 height 12
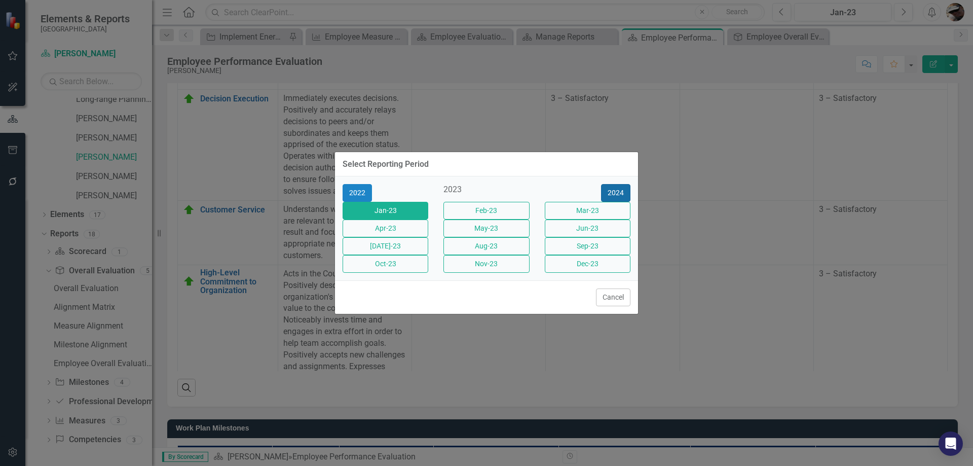
click at [609, 184] on button "2024" at bounding box center [615, 193] width 29 height 18
click at [614, 184] on button "2025" at bounding box center [615, 193] width 29 height 18
click at [474, 251] on button "Aug-25" at bounding box center [487, 246] width 86 height 18
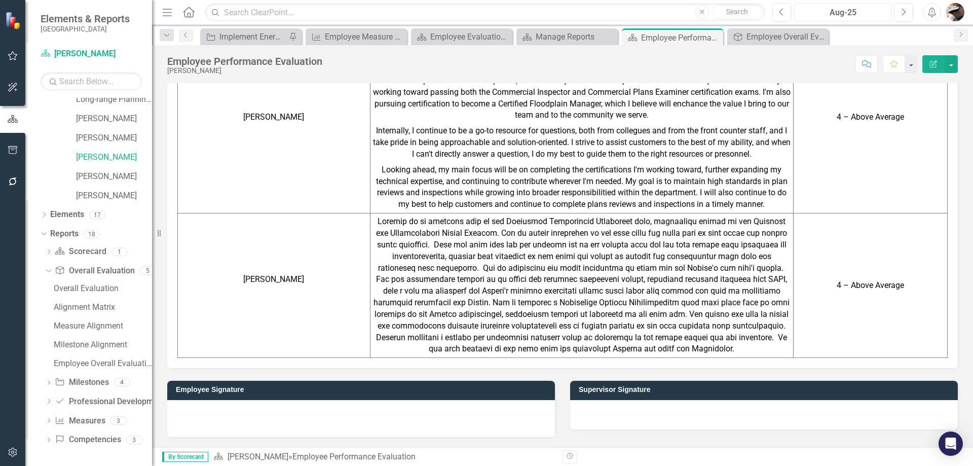
scroll to position [1460, 0]
click at [951, 62] on button "button" at bounding box center [951, 64] width 13 height 18
click at [910, 144] on link "PDF Export to PDF" at bounding box center [916, 142] width 82 height 19
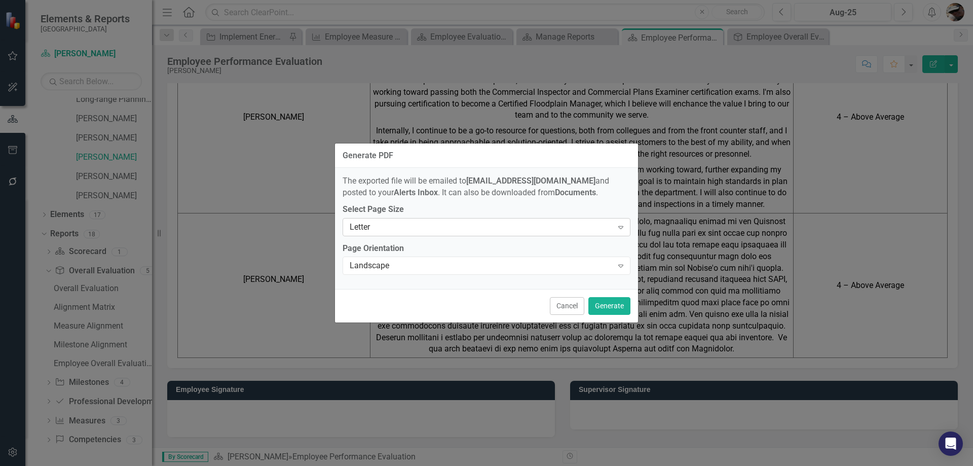
click at [622, 229] on icon "Expand" at bounding box center [621, 227] width 10 height 8
click at [622, 228] on icon "Expand" at bounding box center [621, 227] width 10 height 8
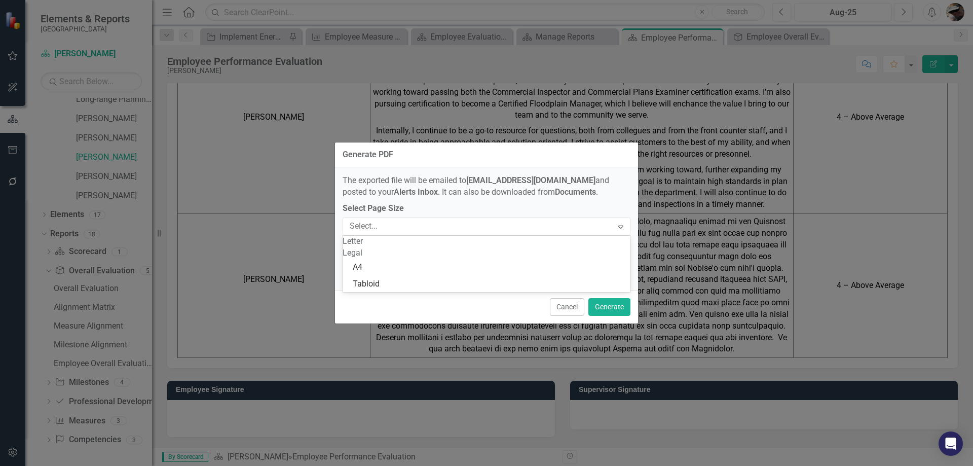
click at [595, 259] on div "Legal" at bounding box center [487, 253] width 288 height 12
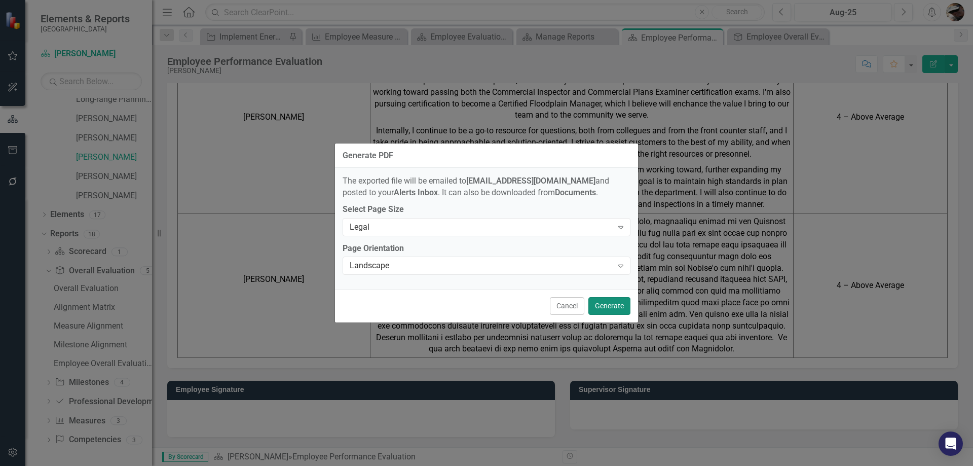
click at [604, 309] on button "Generate" at bounding box center [609, 306] width 42 height 18
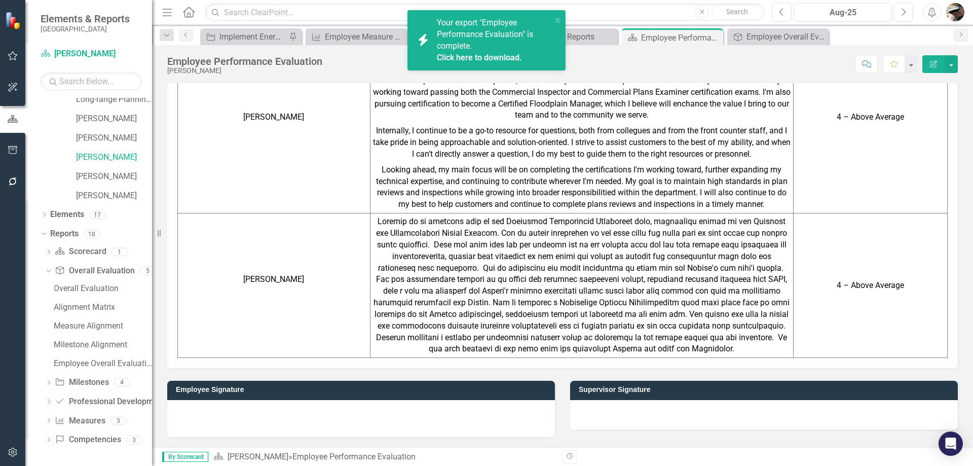
click at [471, 57] on link "Click here to download." at bounding box center [479, 58] width 85 height 10
